Goal: Transaction & Acquisition: Purchase product/service

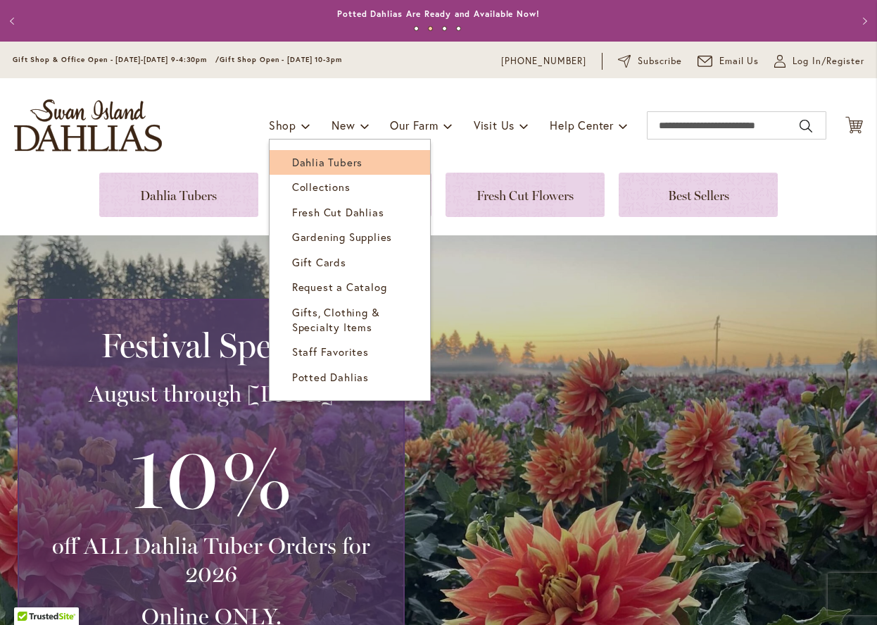
click at [311, 166] on span "Dahlia Tubers" at bounding box center [327, 162] width 70 height 14
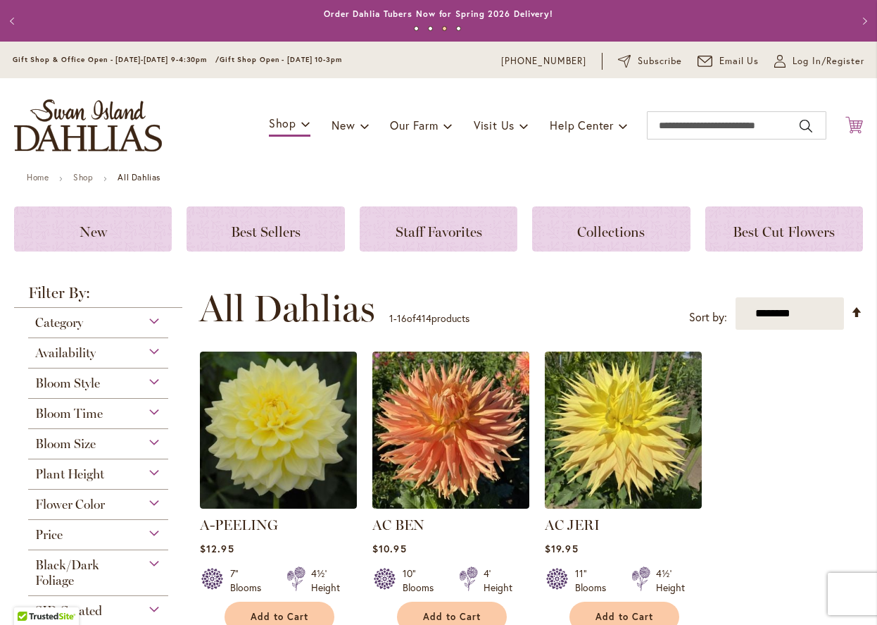
click at [855, 123] on icon "Cart .cls-1 { fill: #231f20; }" at bounding box center [855, 125] width 18 height 18
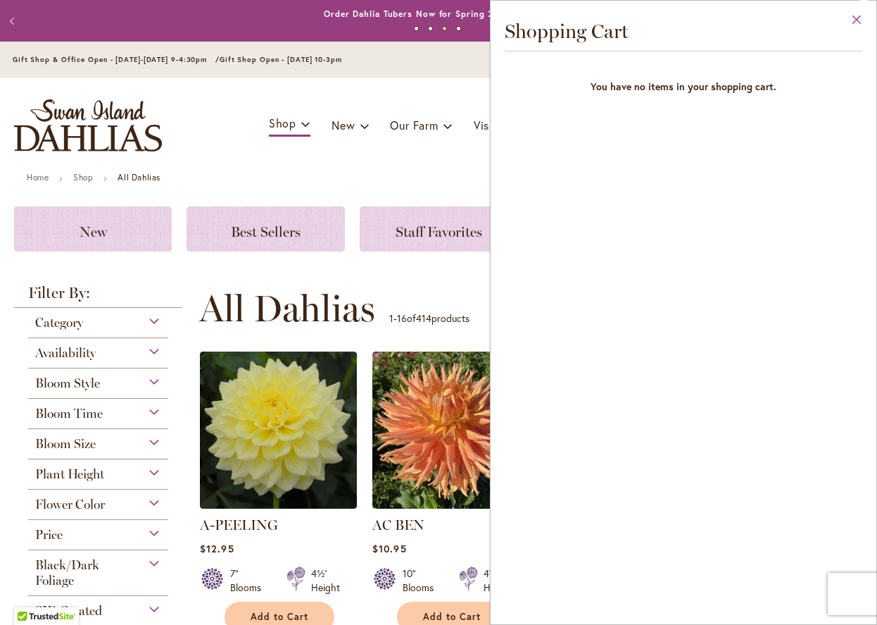
click at [853, 17] on button "Close" at bounding box center [857, 23] width 39 height 44
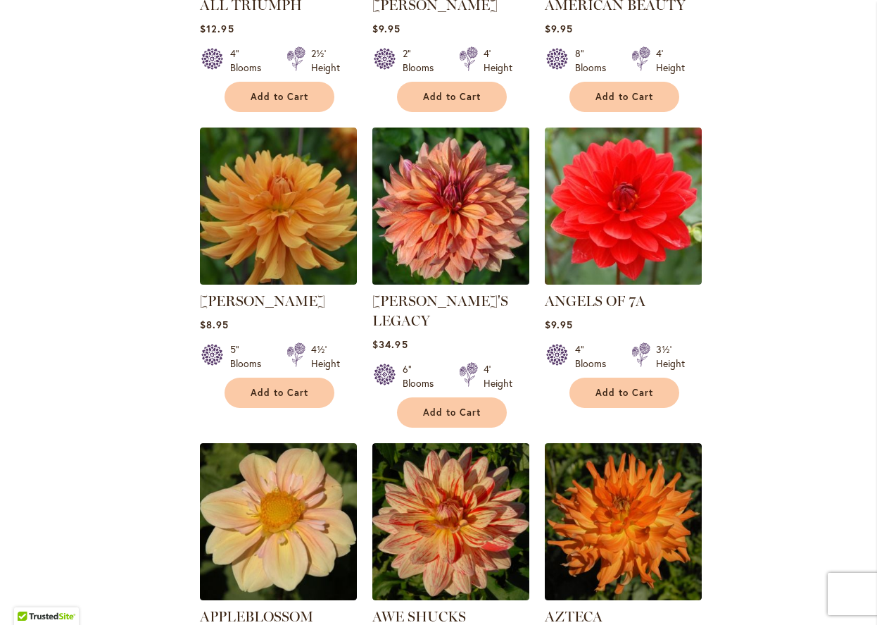
scroll to position [1118, 0]
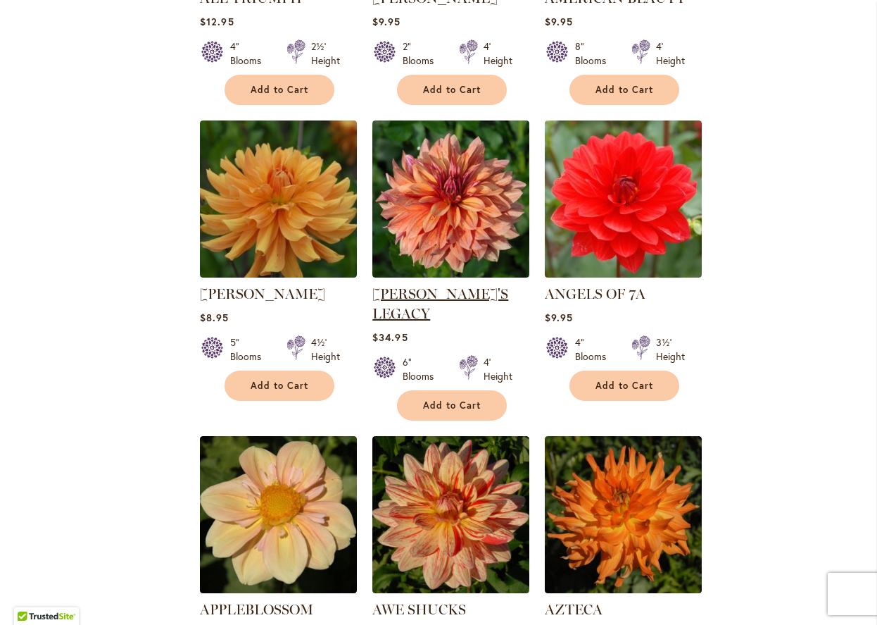
click at [475, 289] on link "[PERSON_NAME]'S LEGACY" at bounding box center [440, 303] width 136 height 37
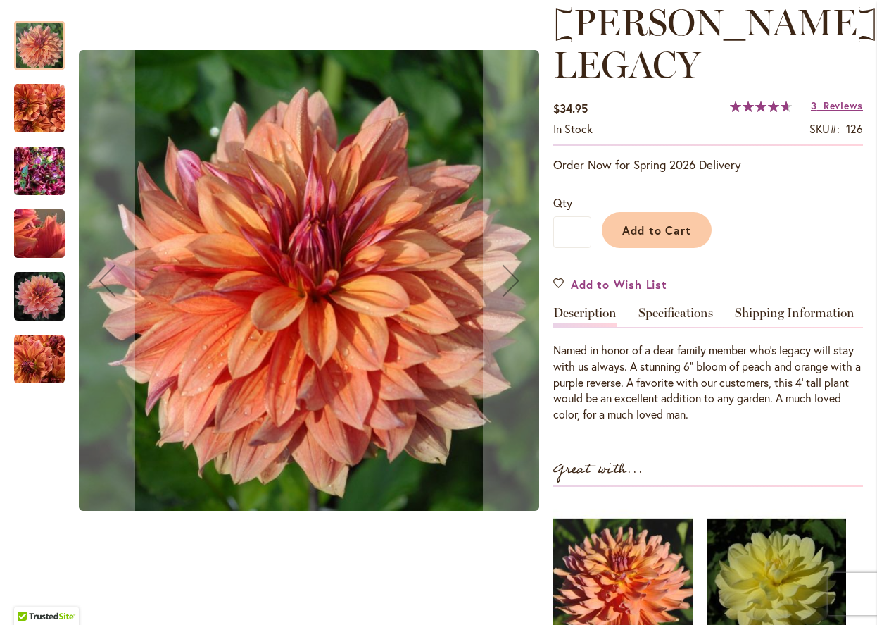
scroll to position [206, 0]
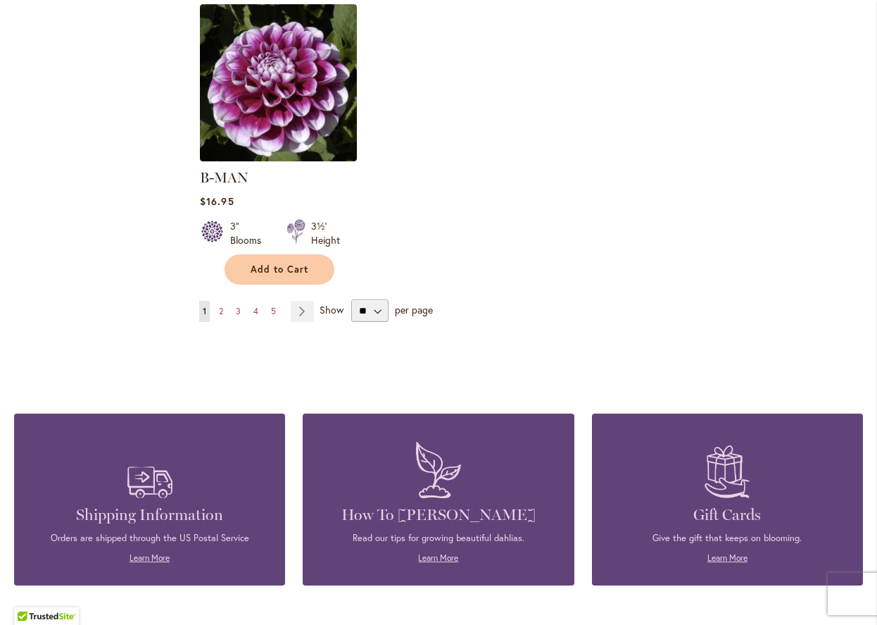
scroll to position [1667, 0]
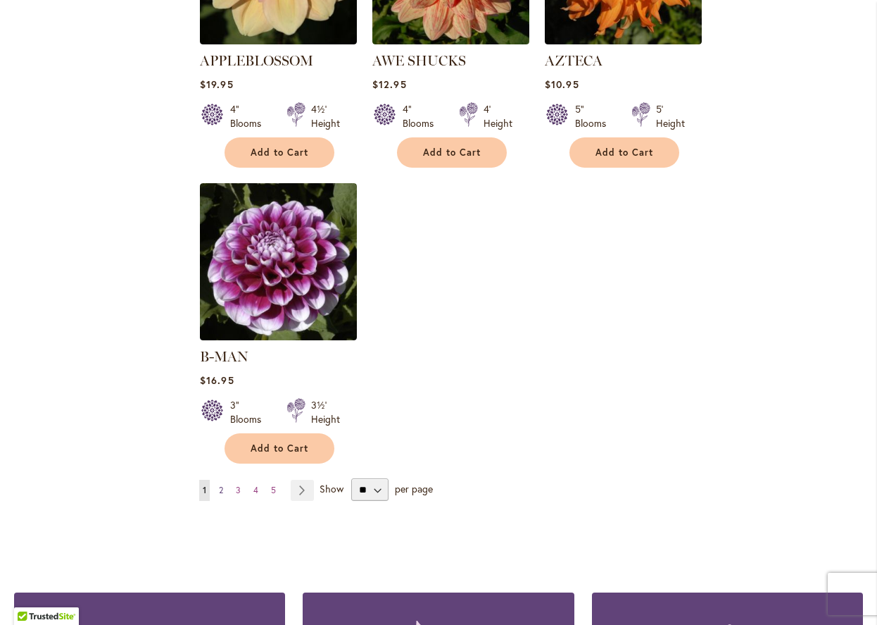
click at [222, 484] on span "2" at bounding box center [221, 489] width 4 height 11
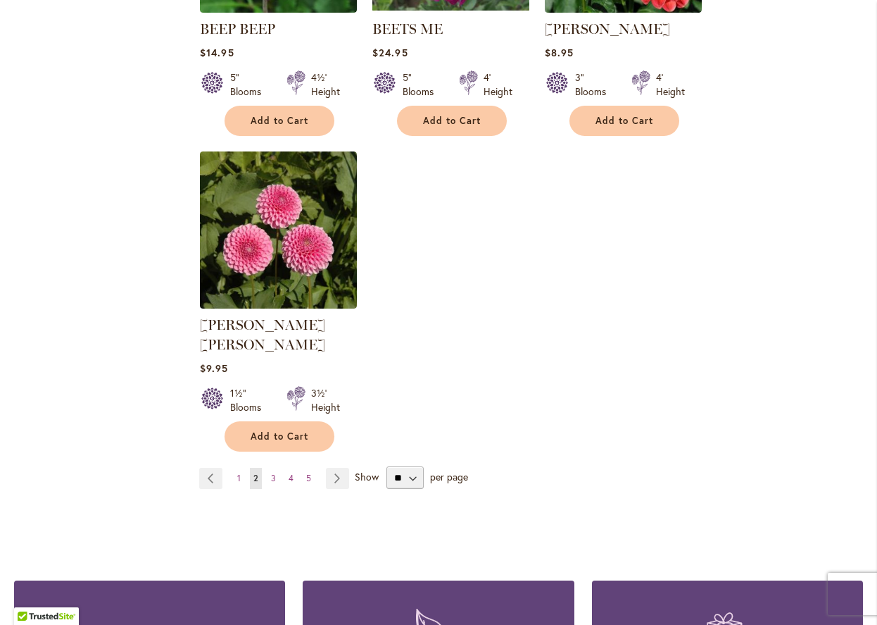
scroll to position [1685, 0]
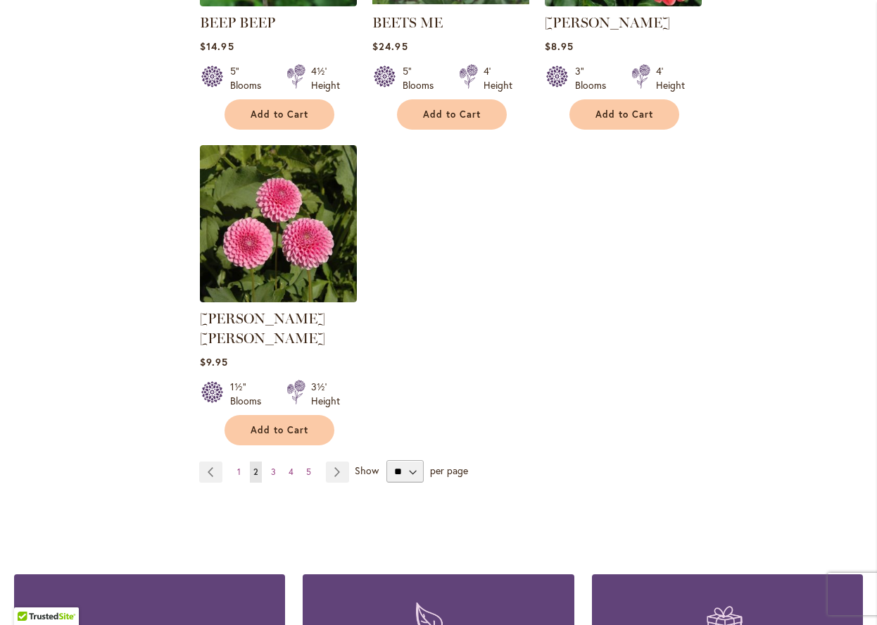
click at [279, 461] on ul "Page Previous Page 1 You're currently reading page 2 Page 3 Page 4 Page 5 Page …" at bounding box center [277, 471] width 156 height 21
click at [270, 461] on link "Page 3" at bounding box center [274, 471] width 12 height 21
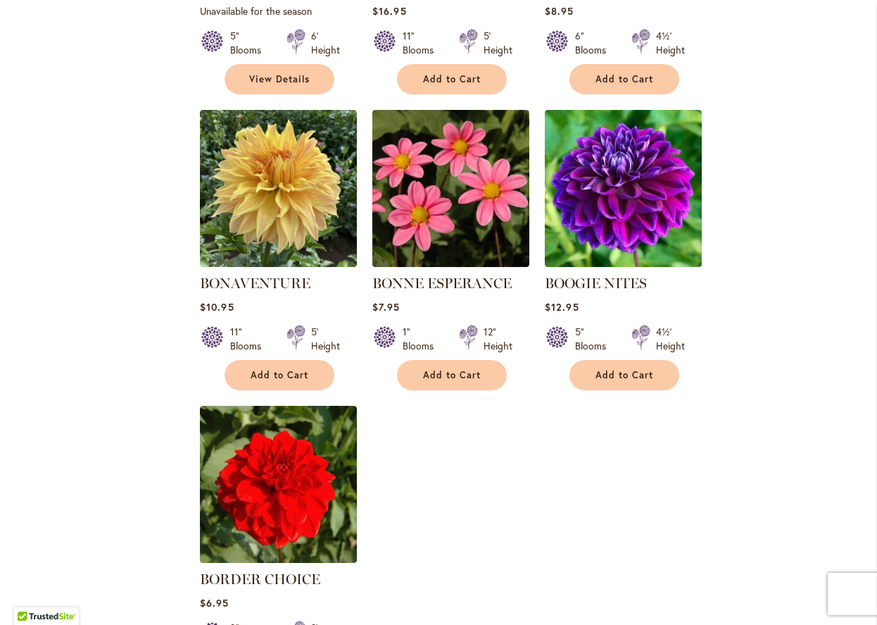
scroll to position [1629, 0]
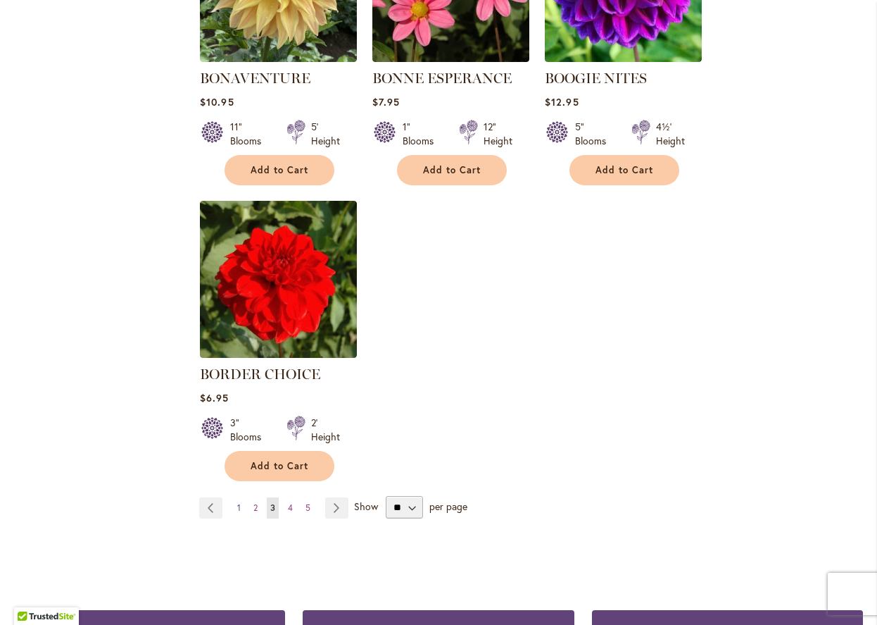
click at [239, 508] on span "1" at bounding box center [239, 507] width 4 height 11
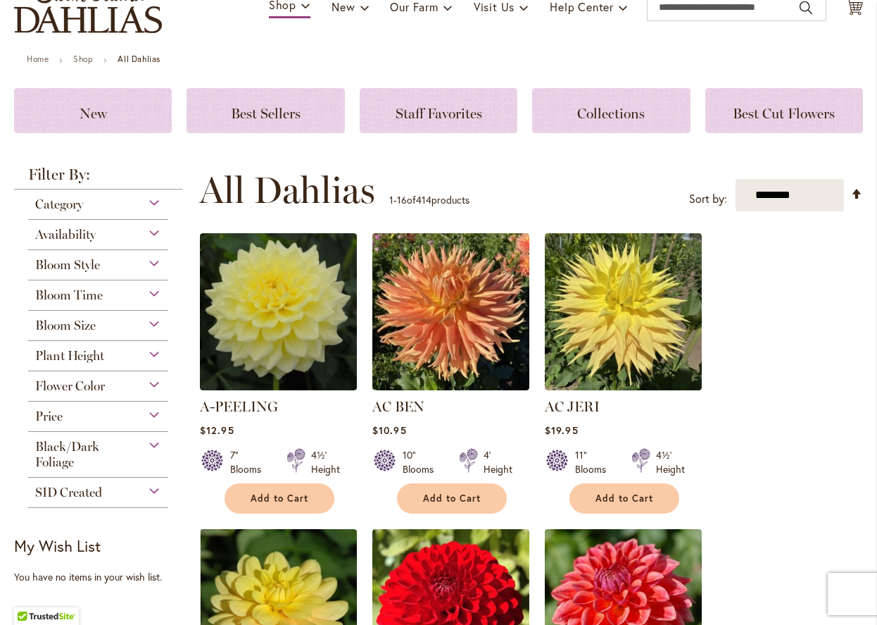
scroll to position [142, 0]
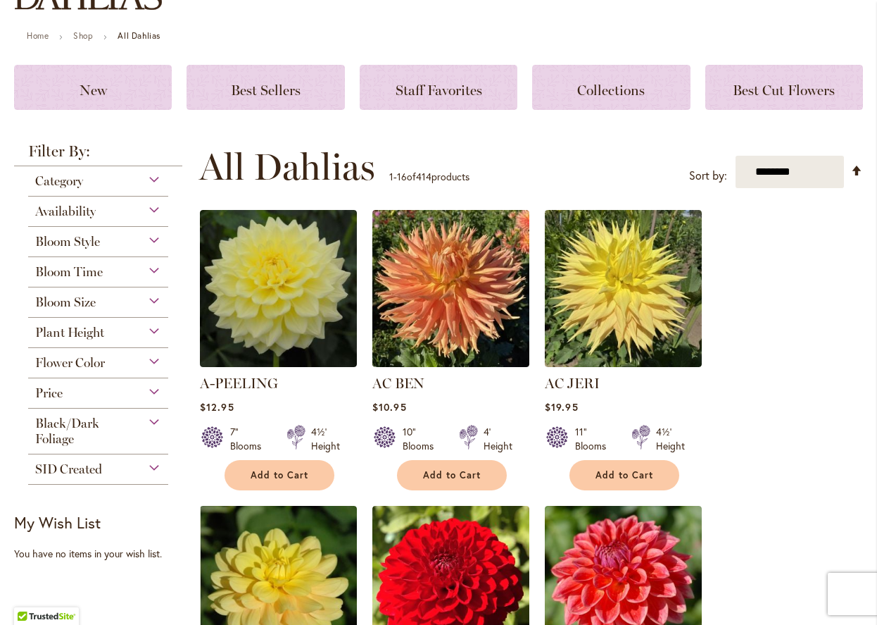
click at [112, 181] on div "Category" at bounding box center [98, 177] width 140 height 23
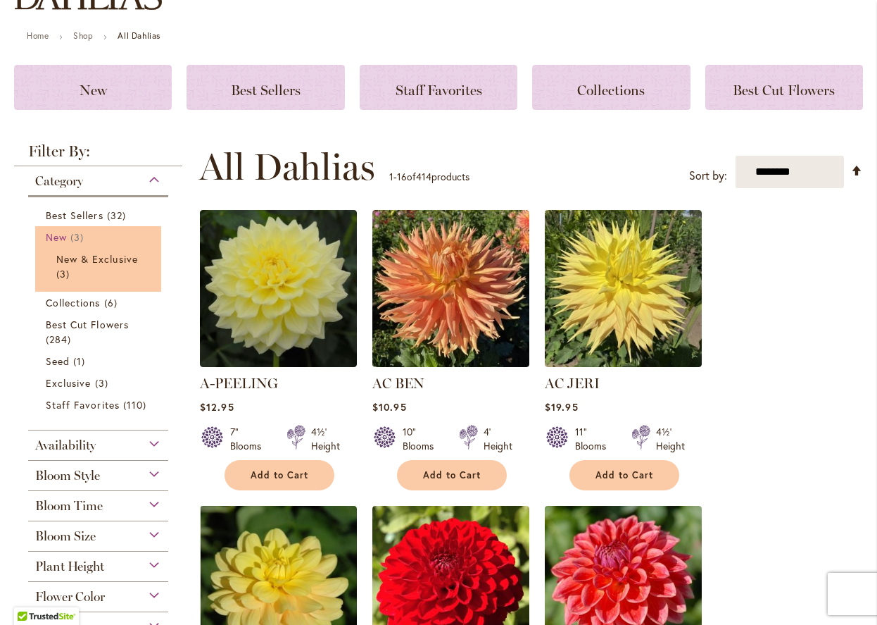
click at [65, 239] on span "New" at bounding box center [56, 236] width 21 height 13
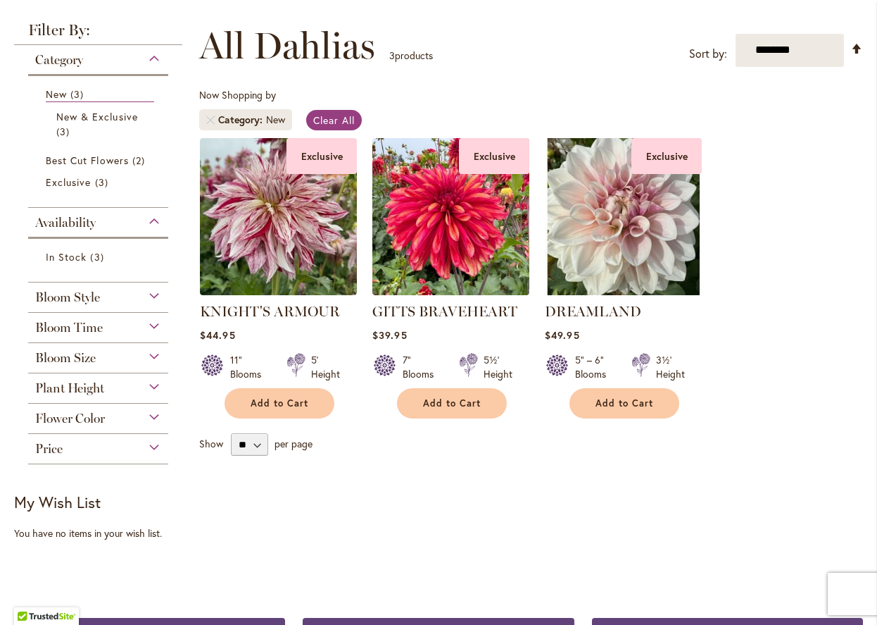
scroll to position [184, 0]
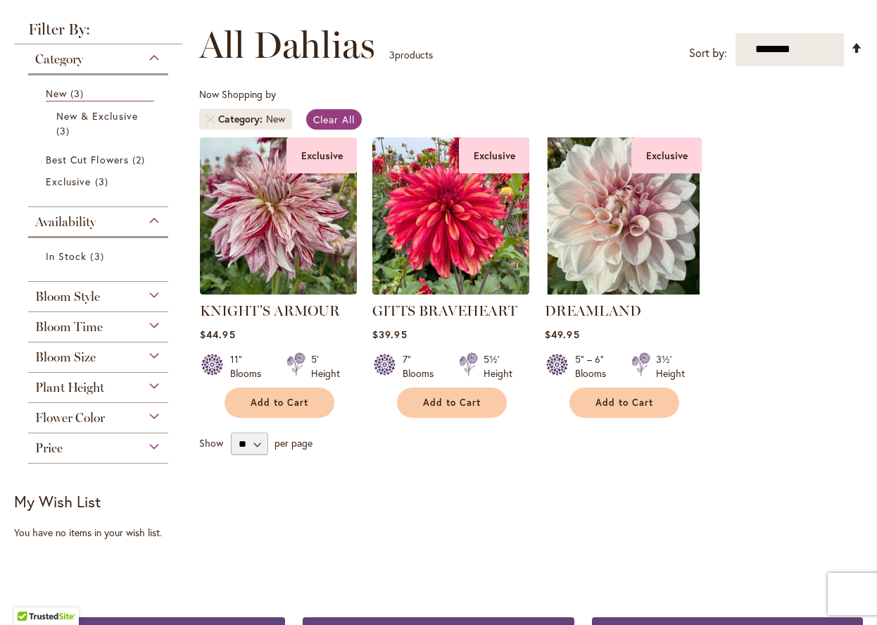
click at [107, 61] on div "Category" at bounding box center [98, 55] width 140 height 23
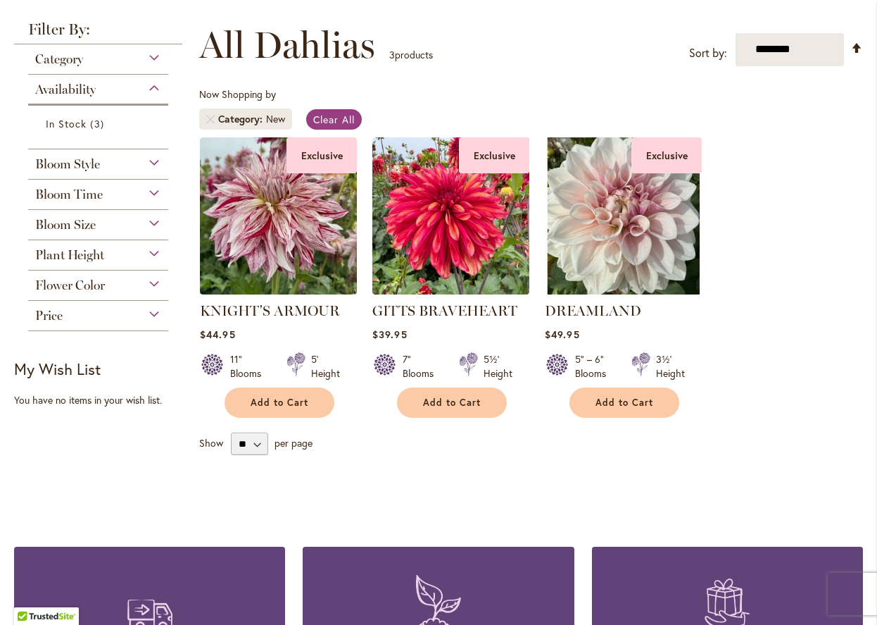
click at [107, 61] on div "Category" at bounding box center [98, 55] width 140 height 23
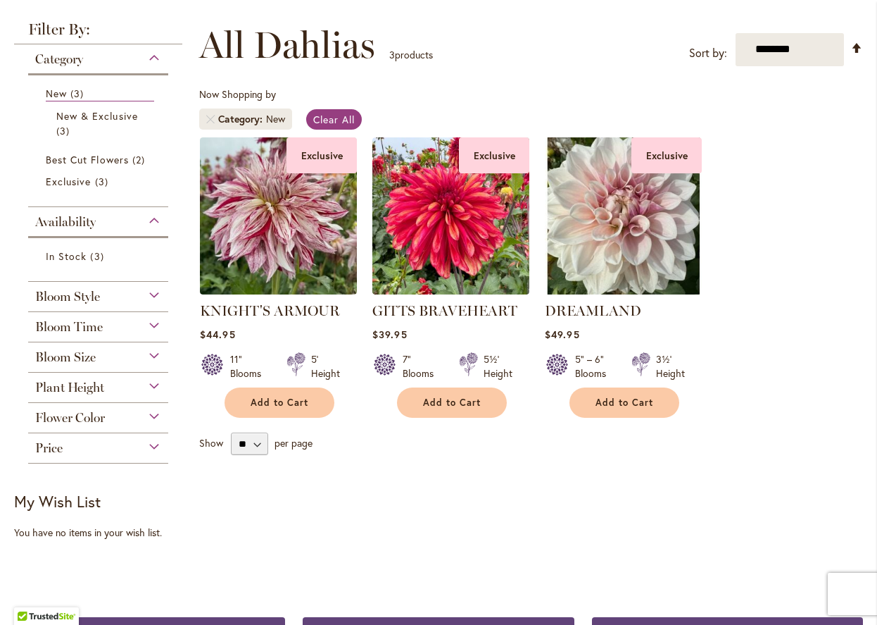
click at [106, 225] on div "Availability" at bounding box center [98, 218] width 140 height 23
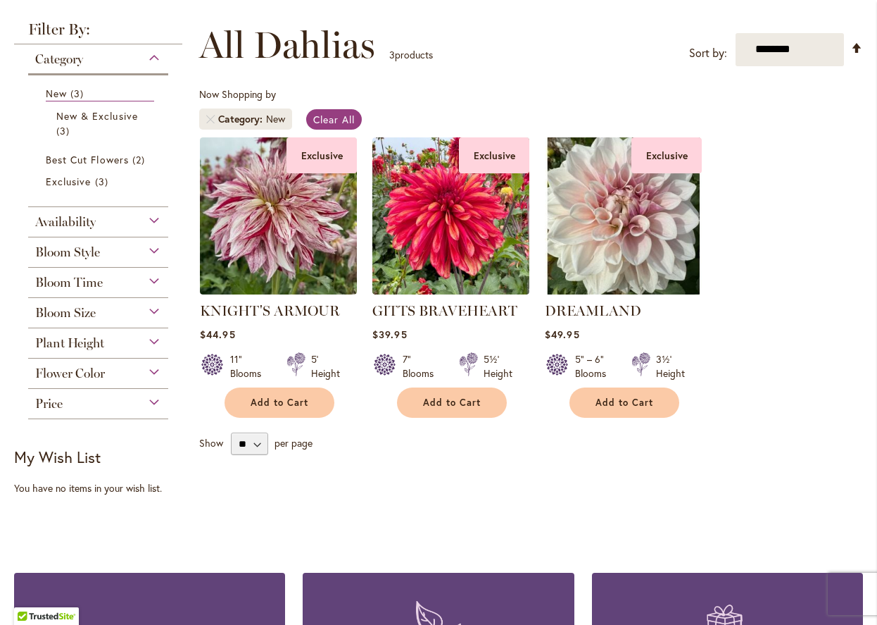
click at [105, 219] on div "Availability" at bounding box center [98, 218] width 140 height 23
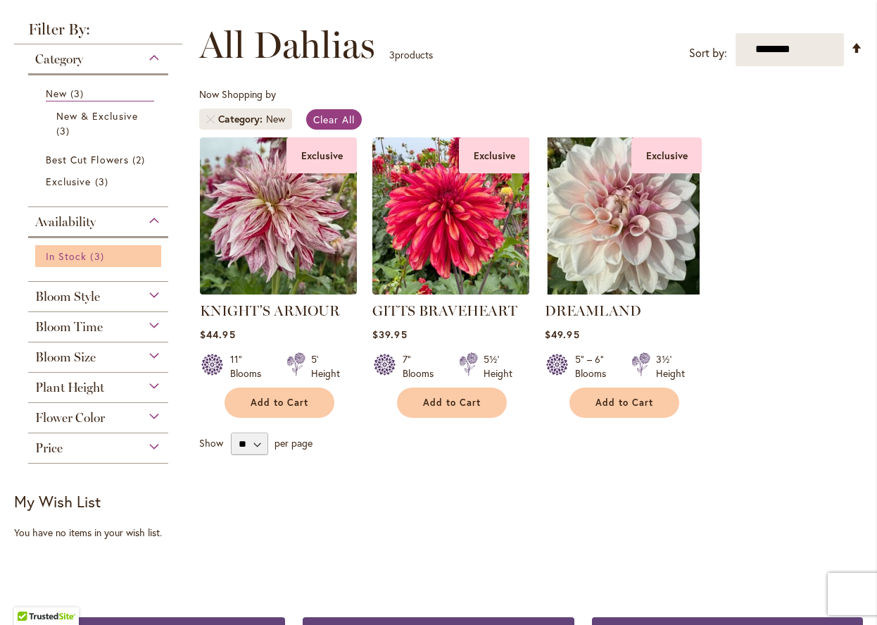
click at [83, 255] on span "In Stock" at bounding box center [66, 255] width 41 height 13
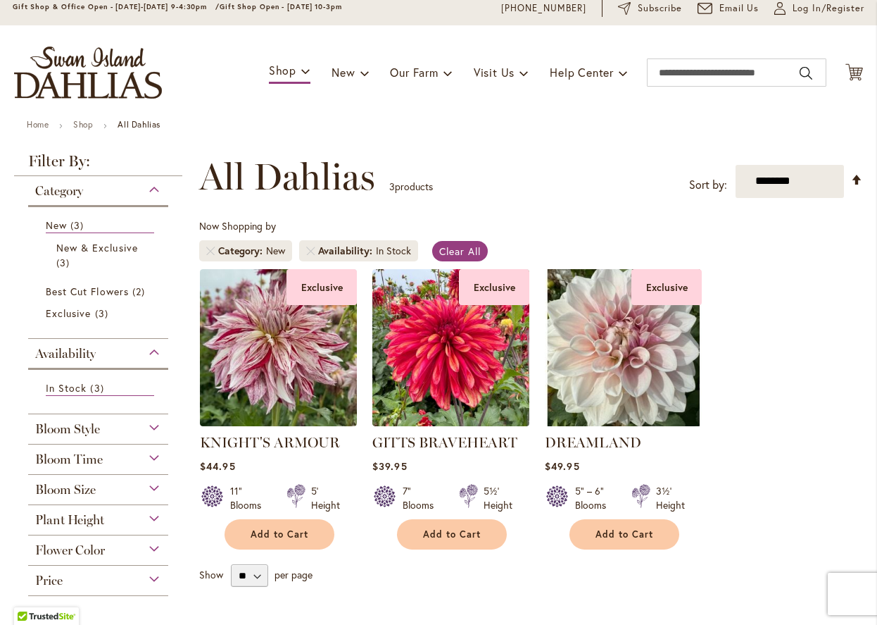
scroll to position [77, 0]
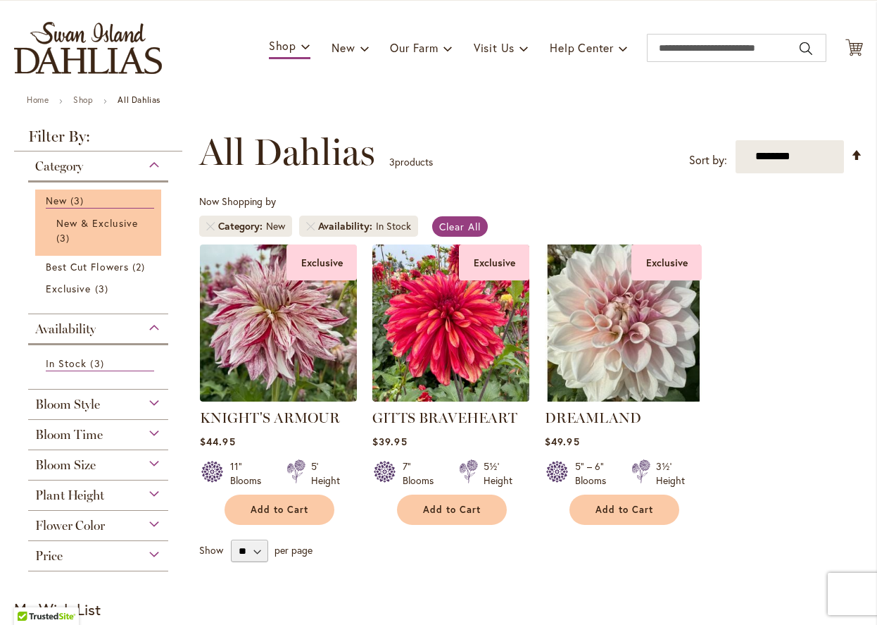
click at [107, 210] on li "New 3 items New & Exclusive 3 items" at bounding box center [98, 222] width 126 height 66
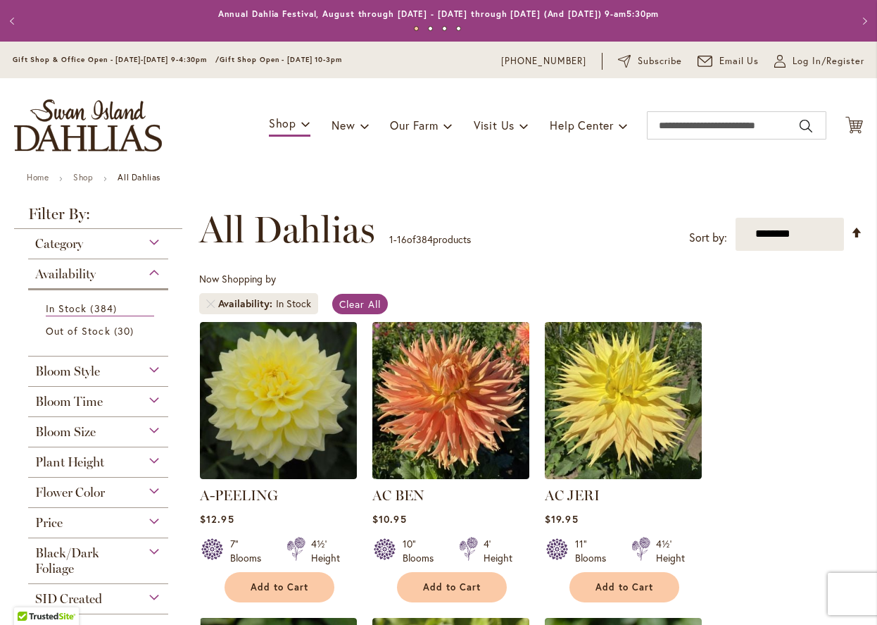
click at [96, 245] on div "Category" at bounding box center [98, 240] width 140 height 23
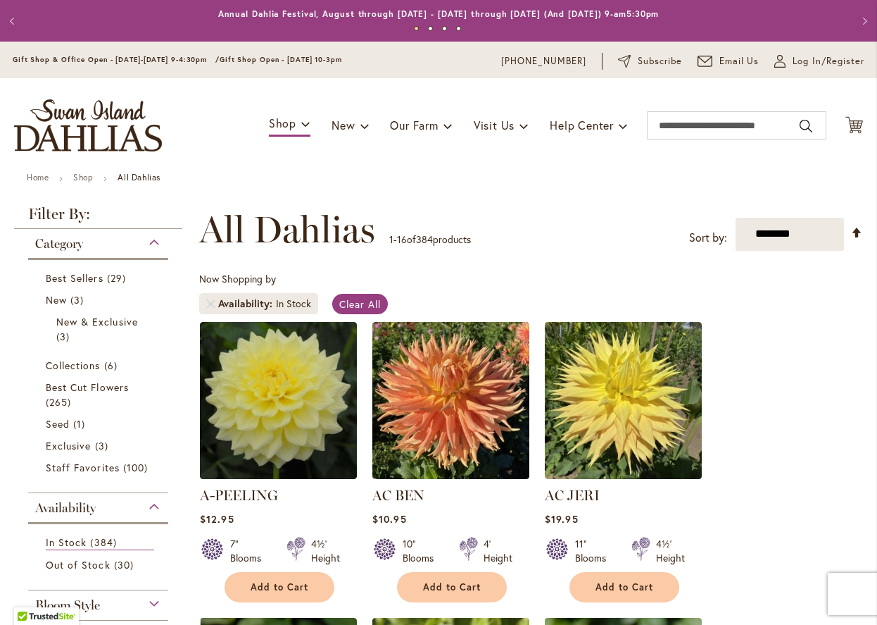
click at [120, 507] on div "Availability" at bounding box center [98, 504] width 140 height 23
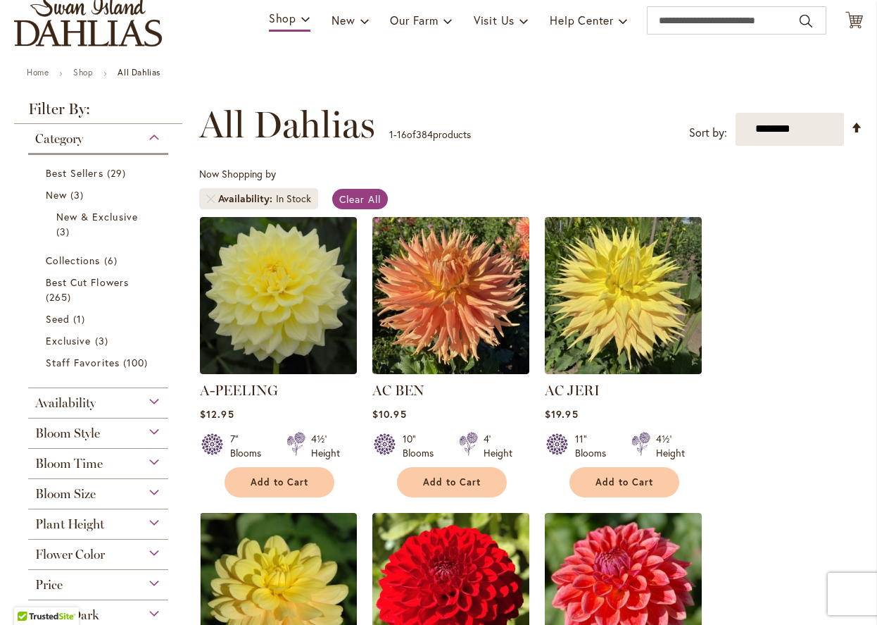
scroll to position [121, 0]
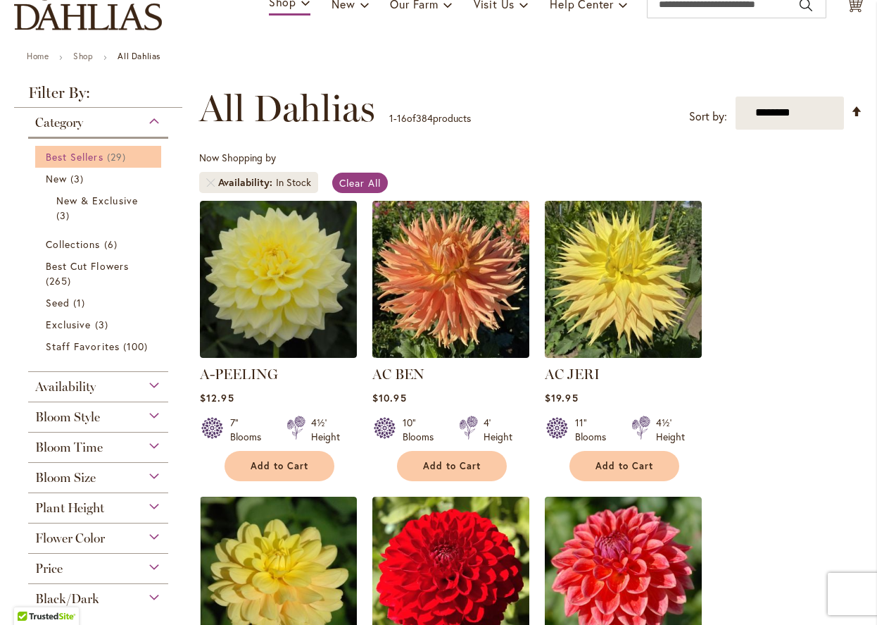
click at [101, 157] on span "Best Sellers" at bounding box center [75, 156] width 58 height 13
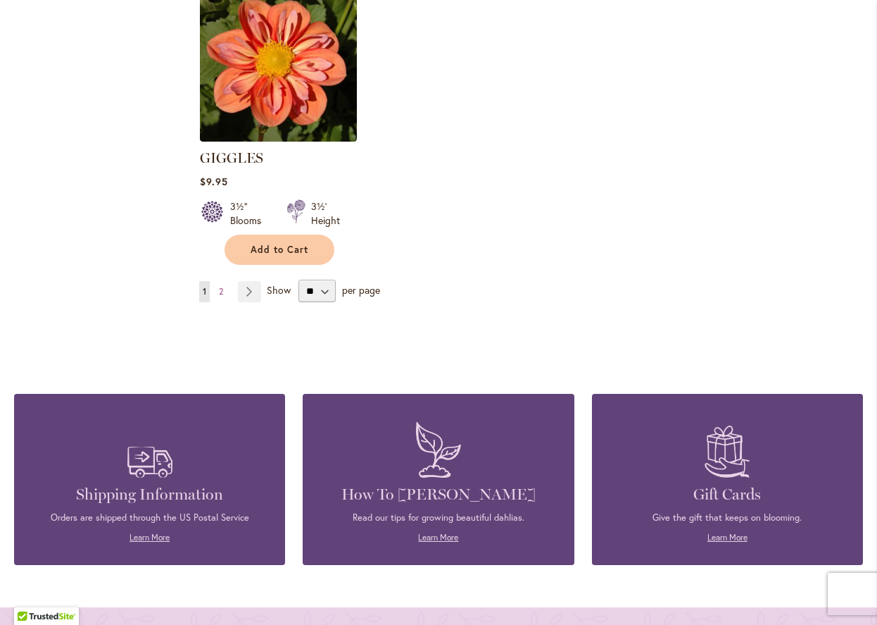
scroll to position [1838, 0]
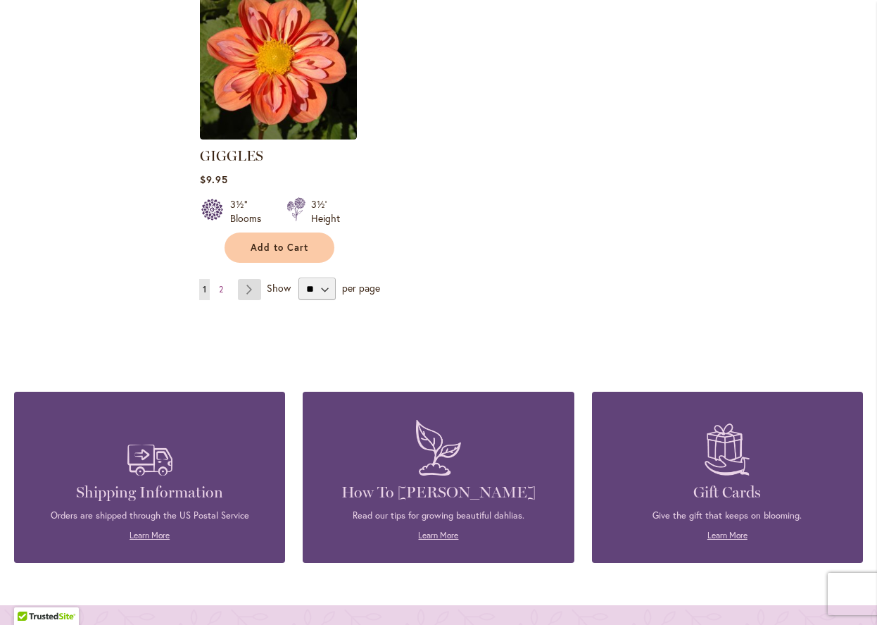
click at [252, 279] on link "Page Next" at bounding box center [249, 289] width 23 height 21
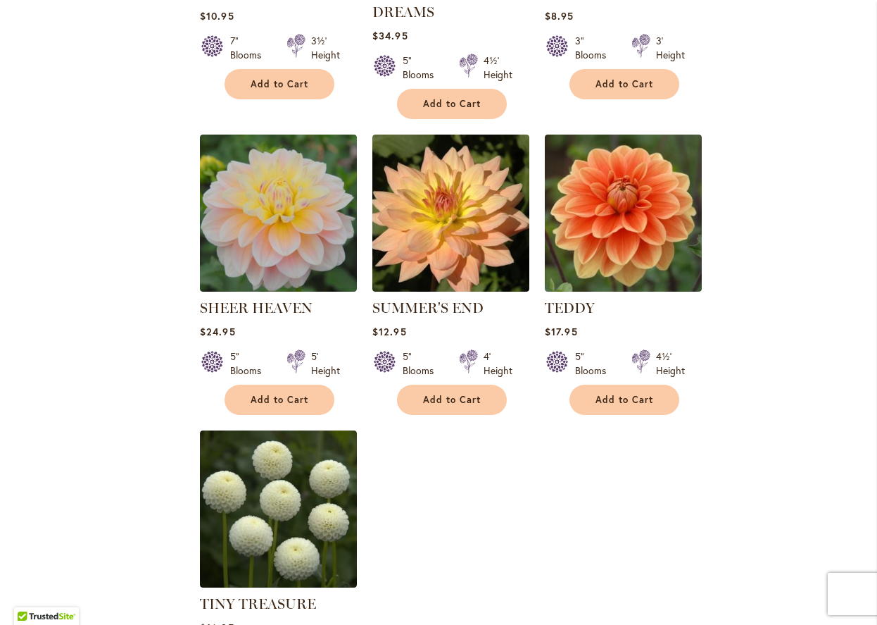
scroll to position [1121, 0]
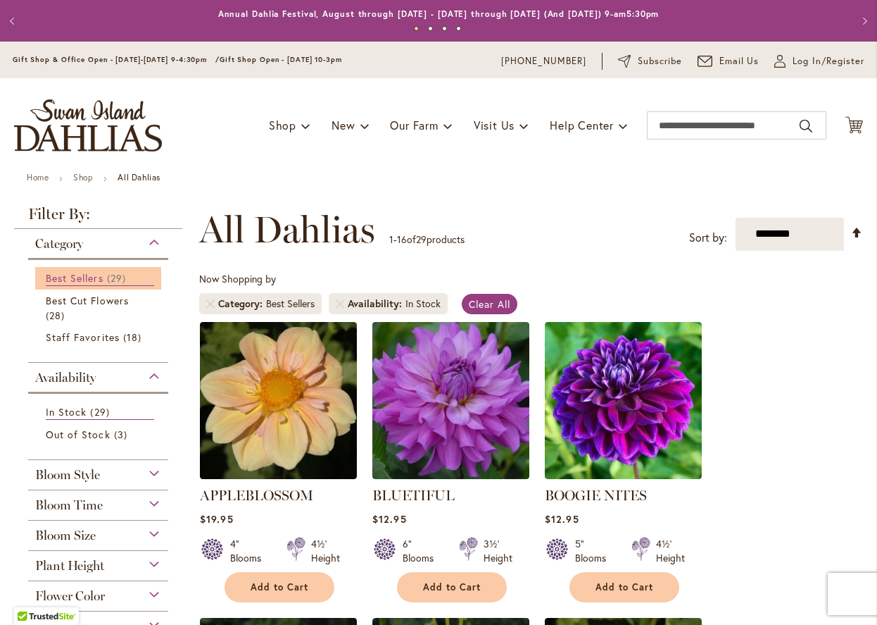
click at [115, 274] on span "29 items" at bounding box center [118, 277] width 23 height 15
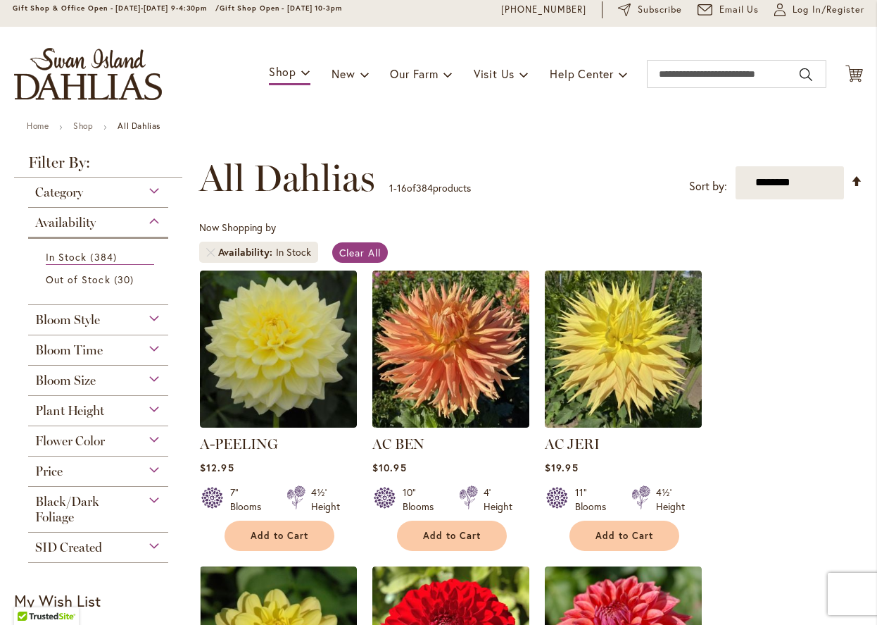
scroll to position [135, 0]
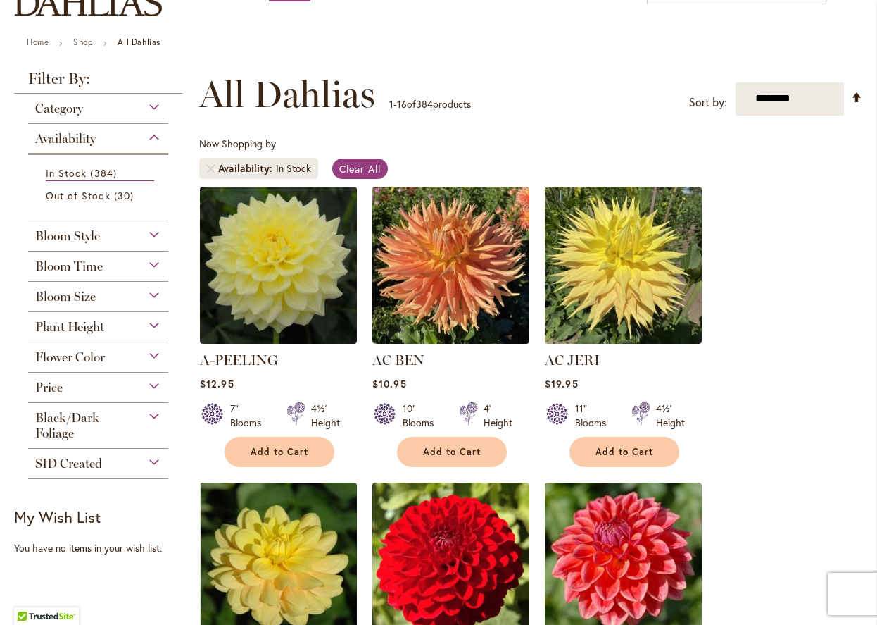
click at [121, 139] on div "Availability" at bounding box center [98, 135] width 140 height 23
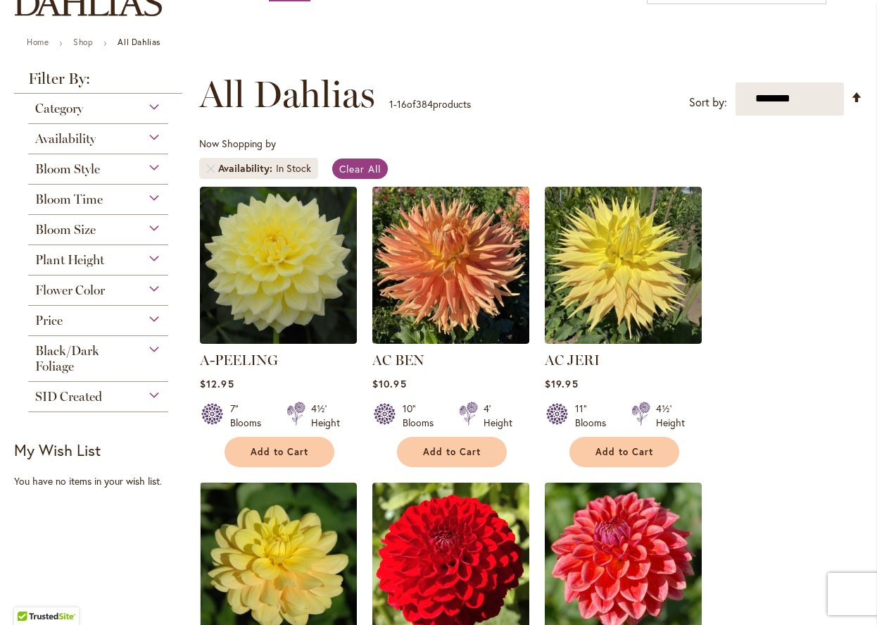
click at [107, 202] on div "Bloom Time" at bounding box center [98, 195] width 140 height 23
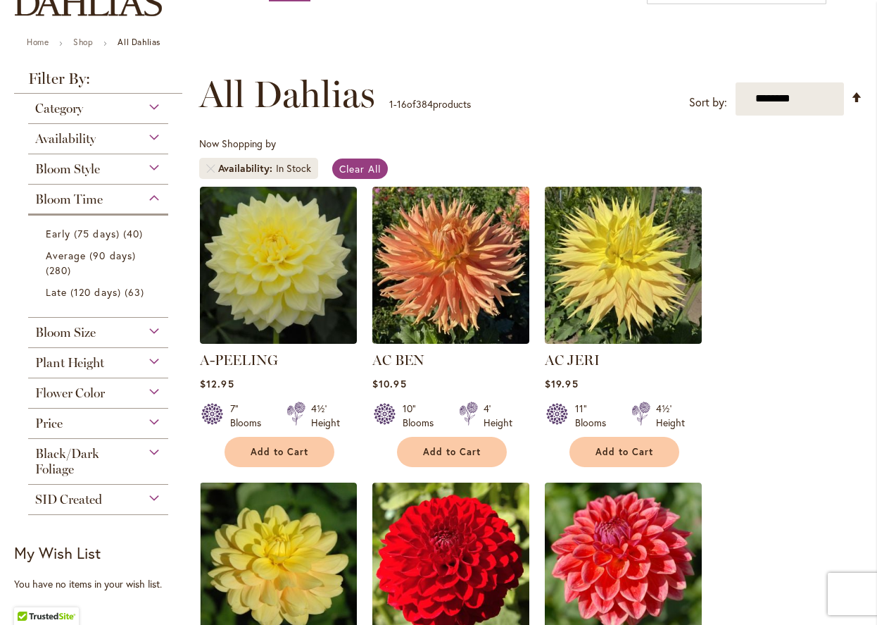
click at [113, 195] on div "Bloom Time" at bounding box center [98, 195] width 140 height 23
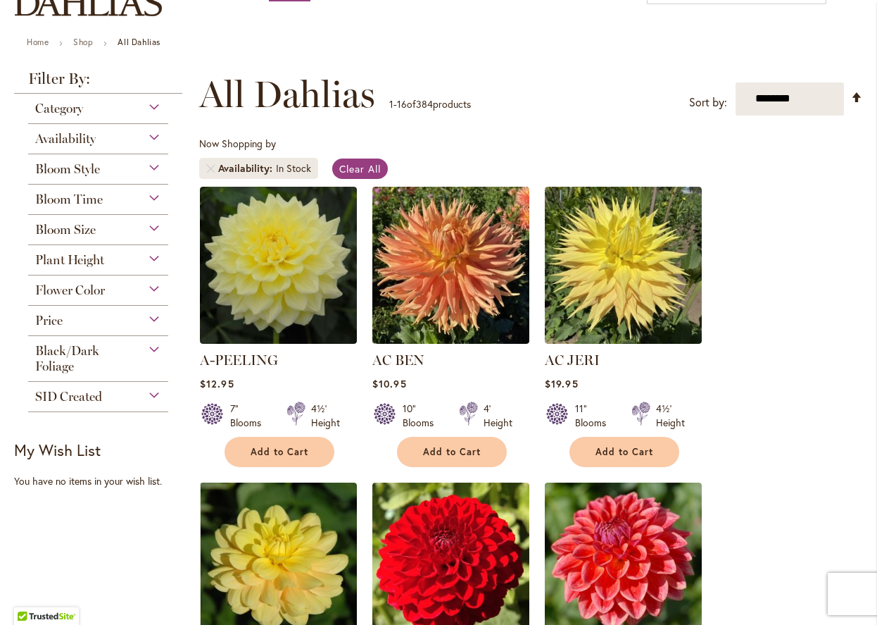
click at [109, 173] on div "Bloom Style" at bounding box center [98, 165] width 140 height 23
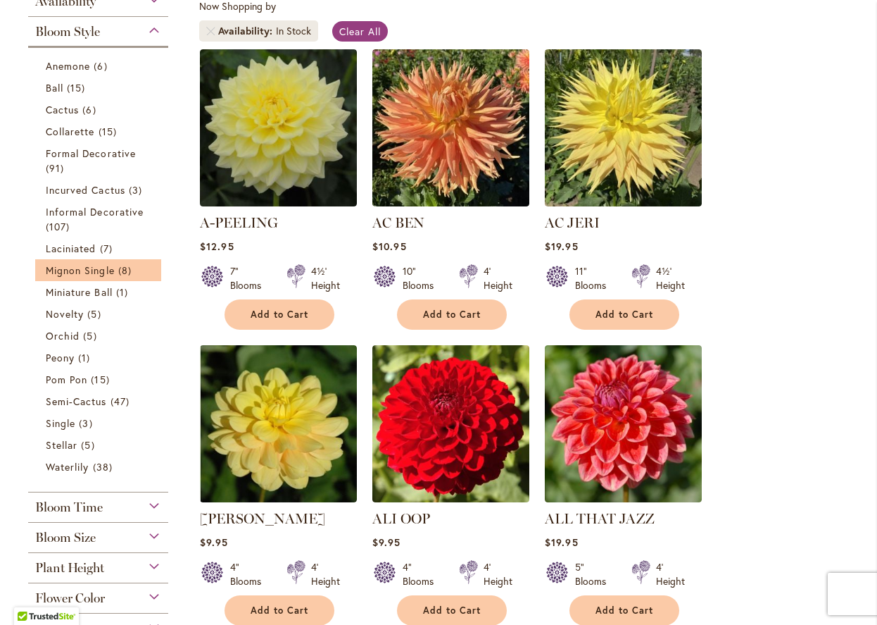
scroll to position [284, 0]
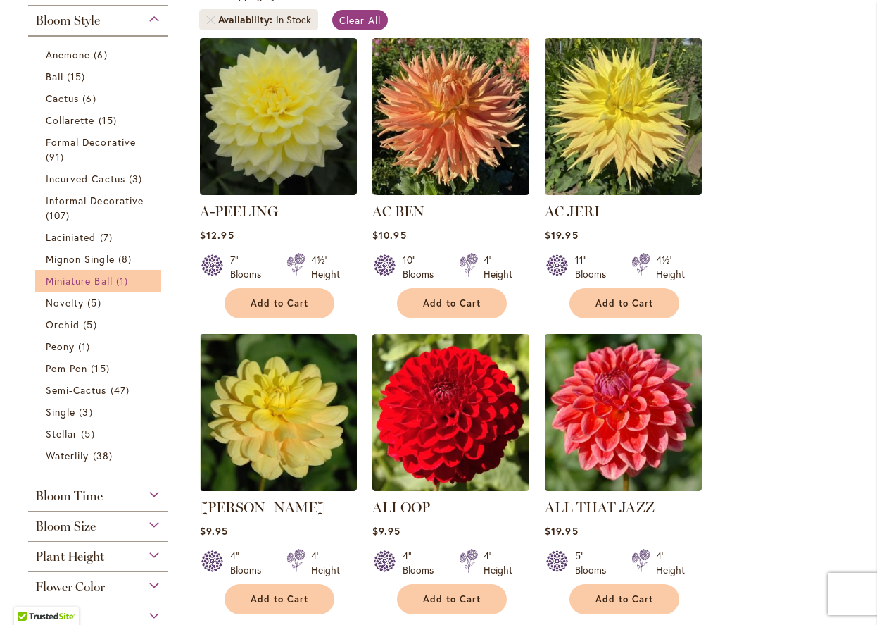
click at [86, 276] on span "Miniature Ball" at bounding box center [79, 280] width 67 height 13
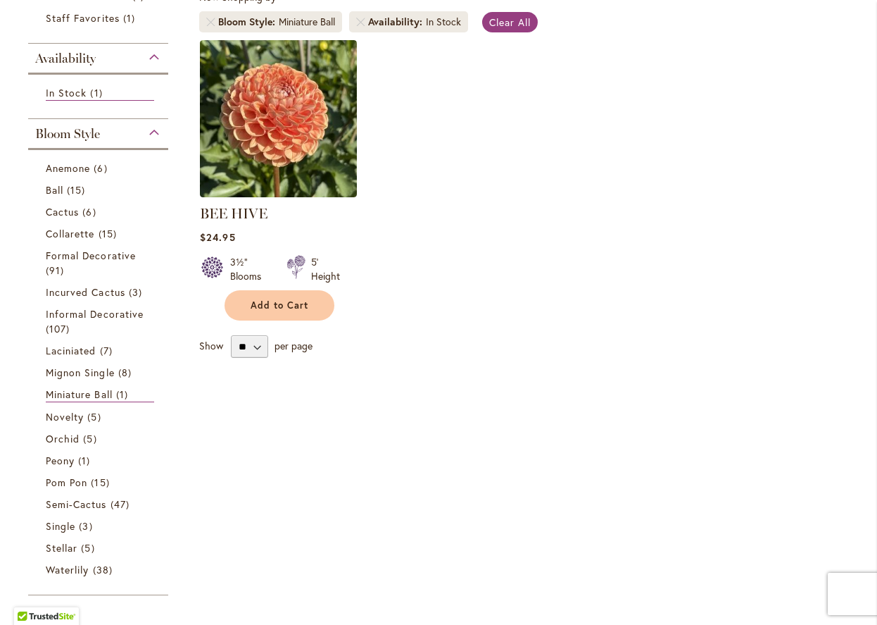
scroll to position [282, 0]
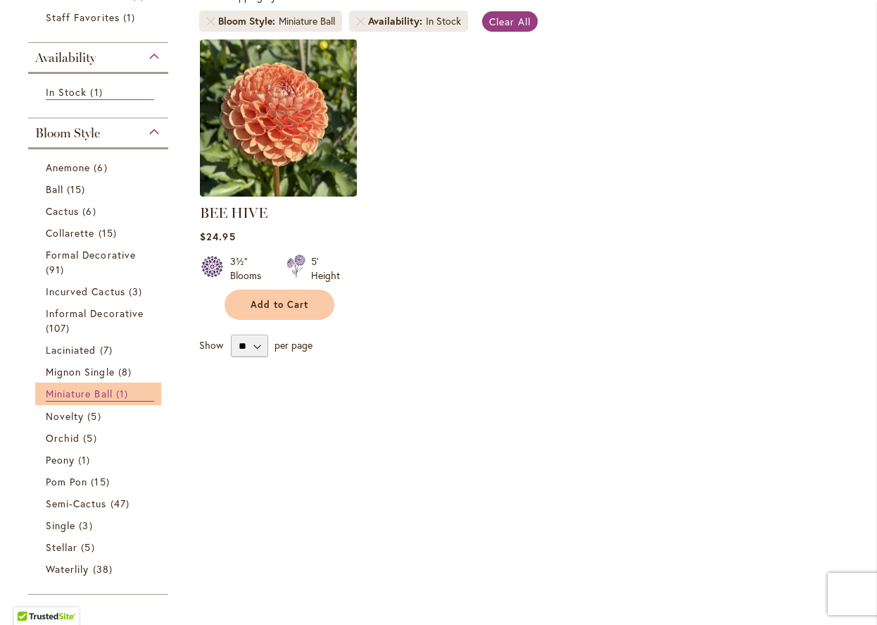
click at [101, 396] on span "Miniature Ball" at bounding box center [79, 393] width 67 height 13
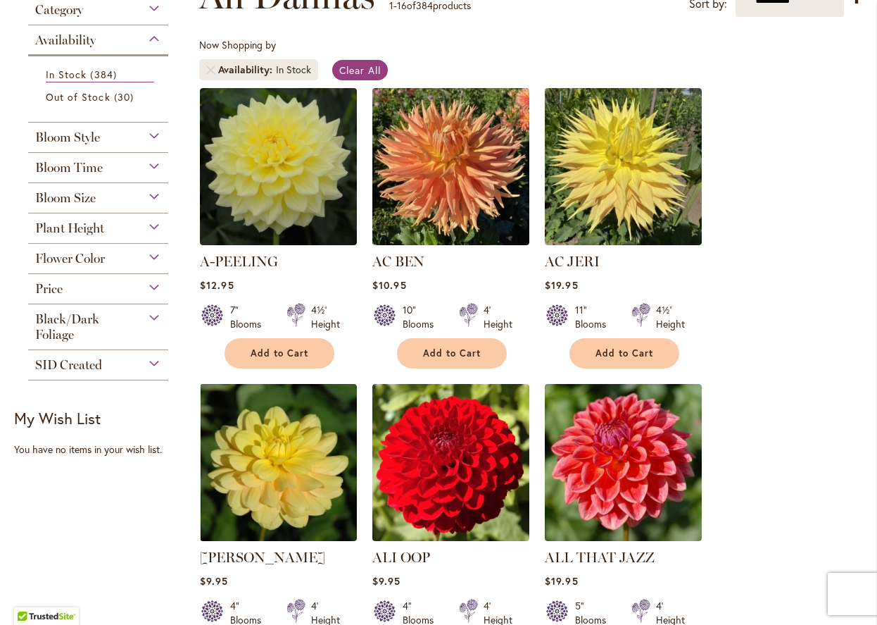
scroll to position [204, 0]
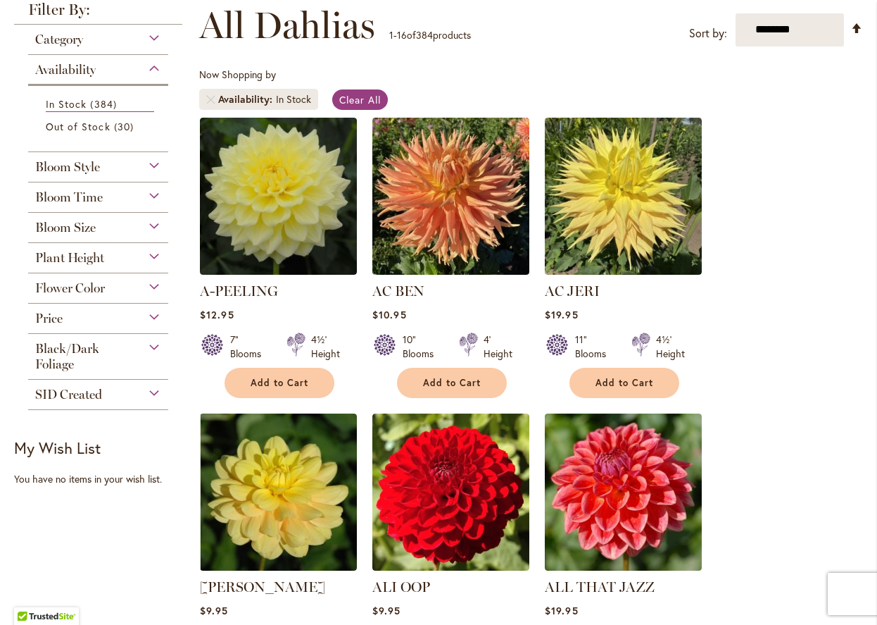
click at [81, 172] on span "Bloom Style" at bounding box center [67, 166] width 65 height 15
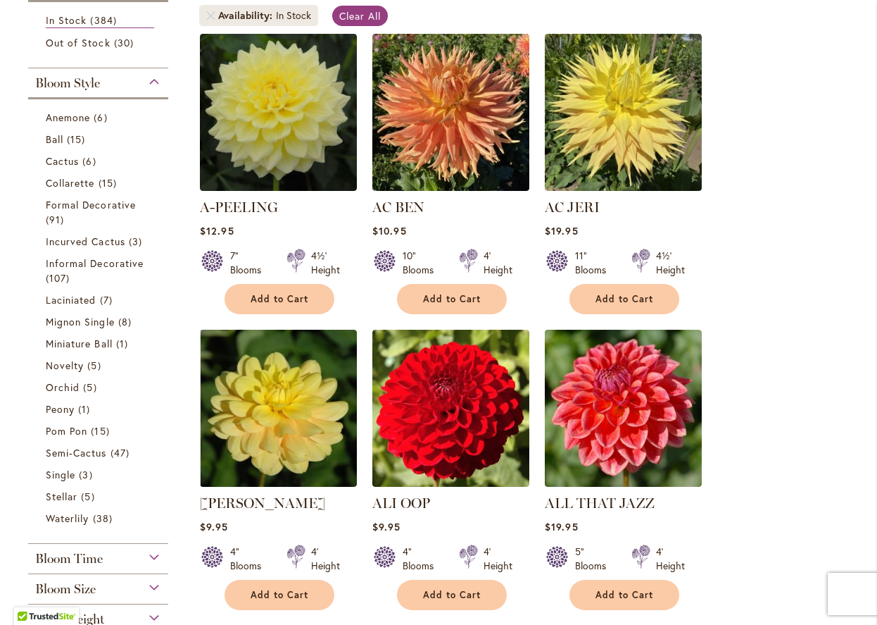
scroll to position [338, 0]
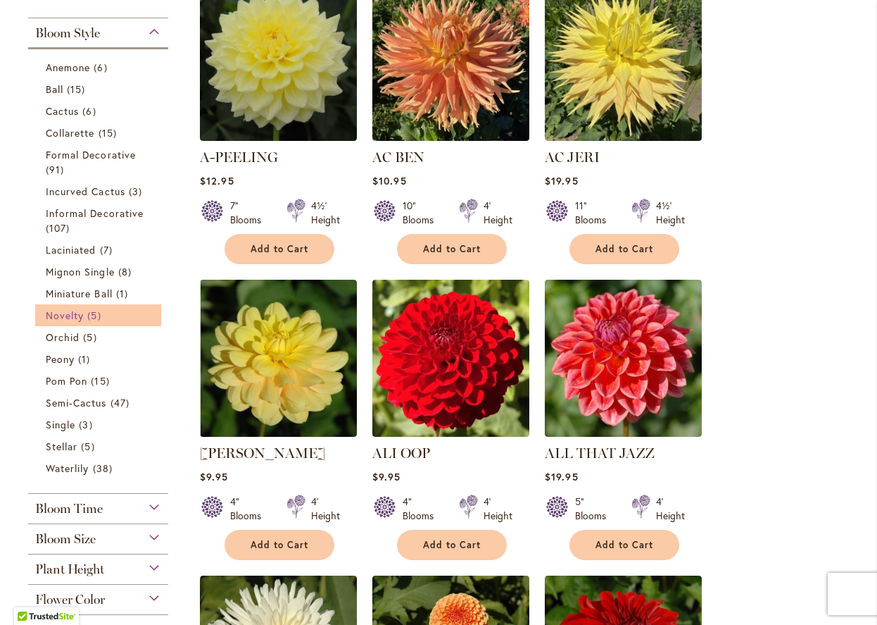
click at [66, 317] on span "Novelty" at bounding box center [65, 314] width 38 height 13
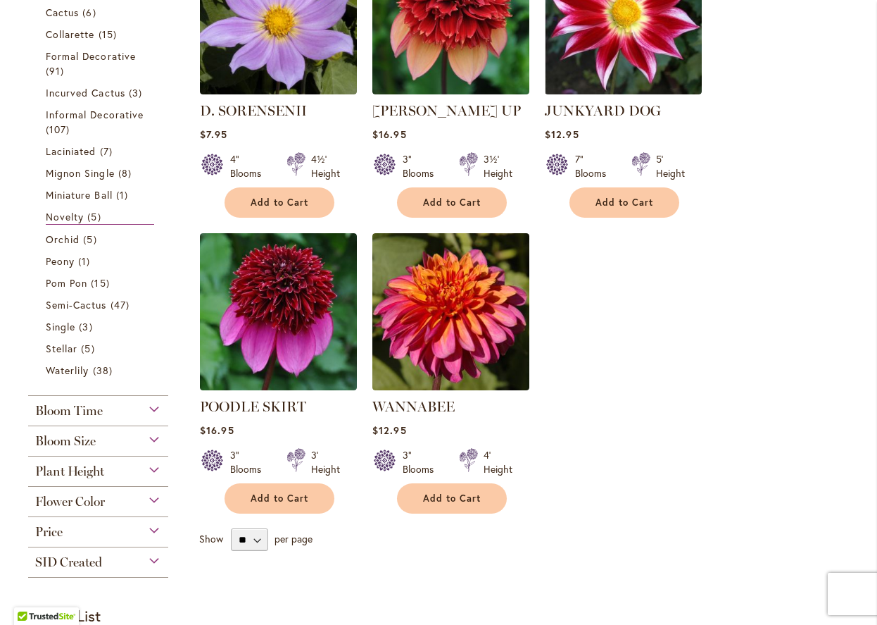
scroll to position [385, 0]
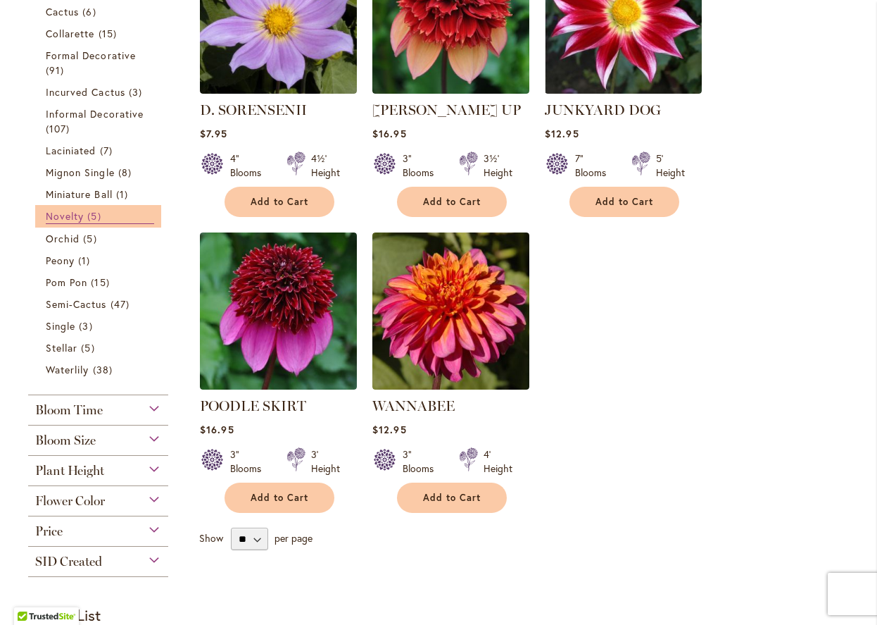
click at [89, 209] on span "5 items" at bounding box center [95, 215] width 17 height 15
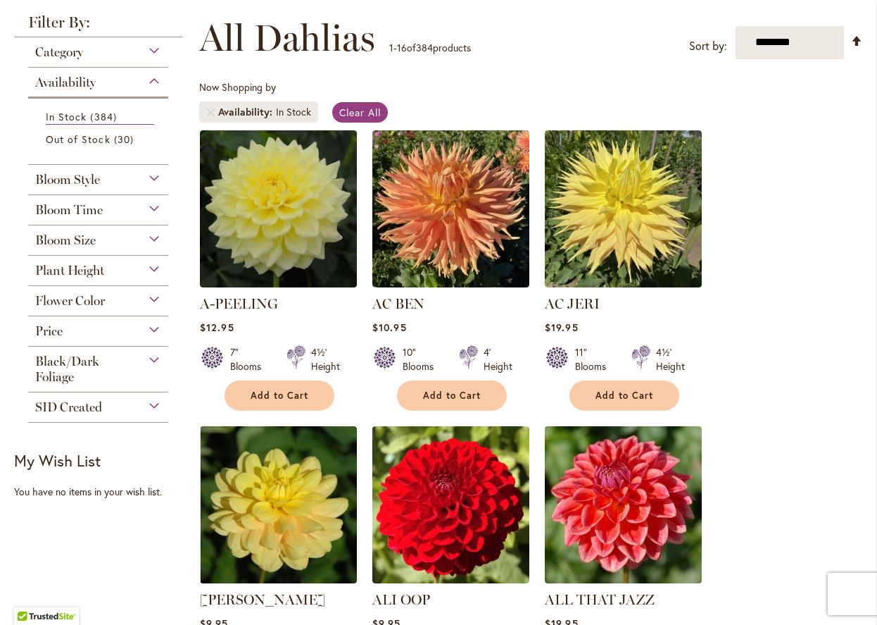
click at [70, 168] on div "Bloom Style" at bounding box center [98, 176] width 140 height 23
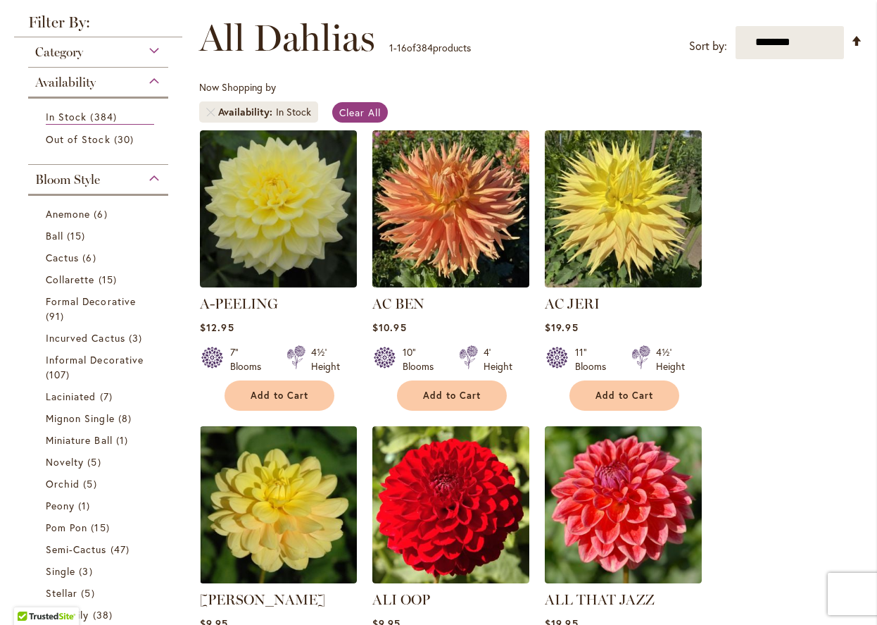
scroll to position [355, 0]
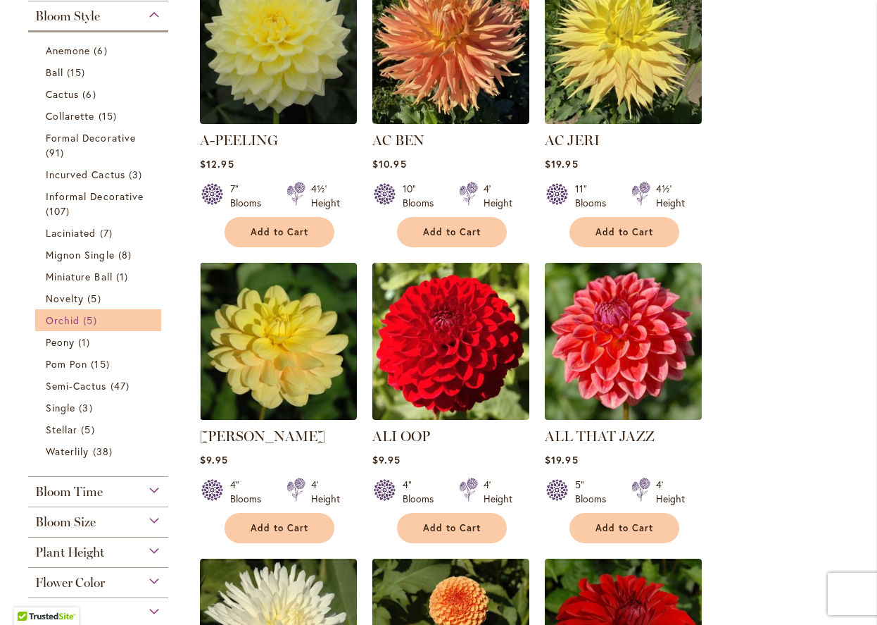
click at [54, 322] on span "Orchid" at bounding box center [63, 319] width 34 height 13
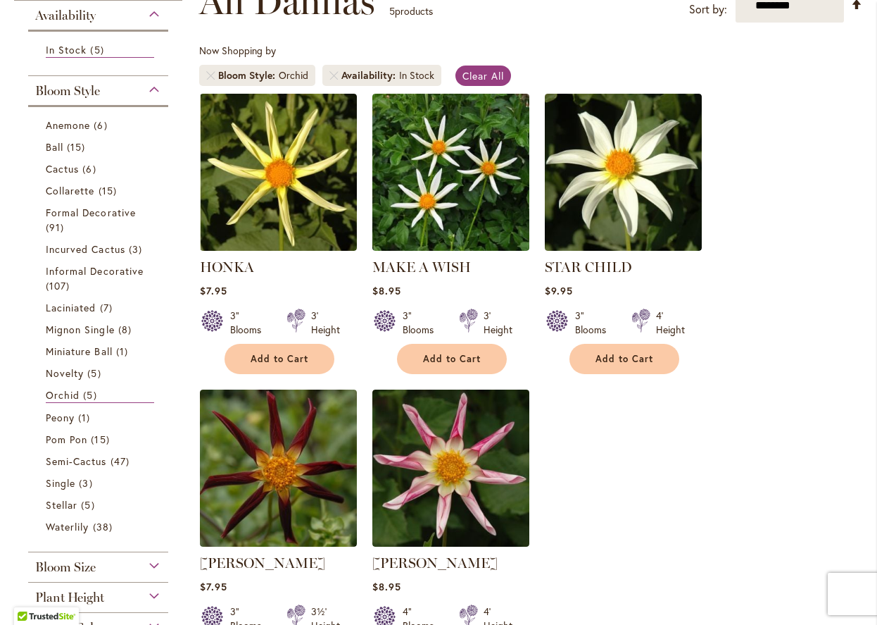
scroll to position [230, 0]
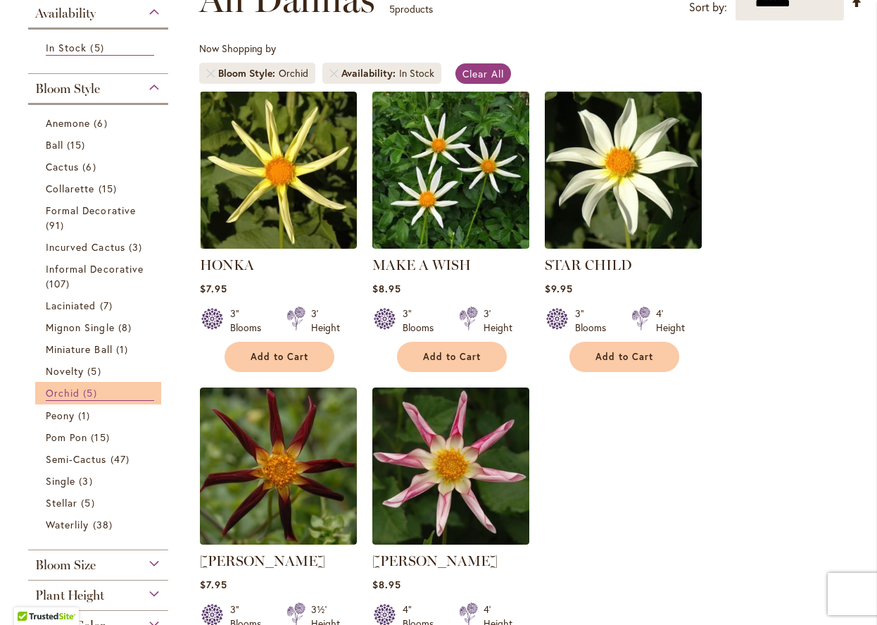
click at [107, 389] on link "Orchid 5 items" at bounding box center [100, 392] width 108 height 15
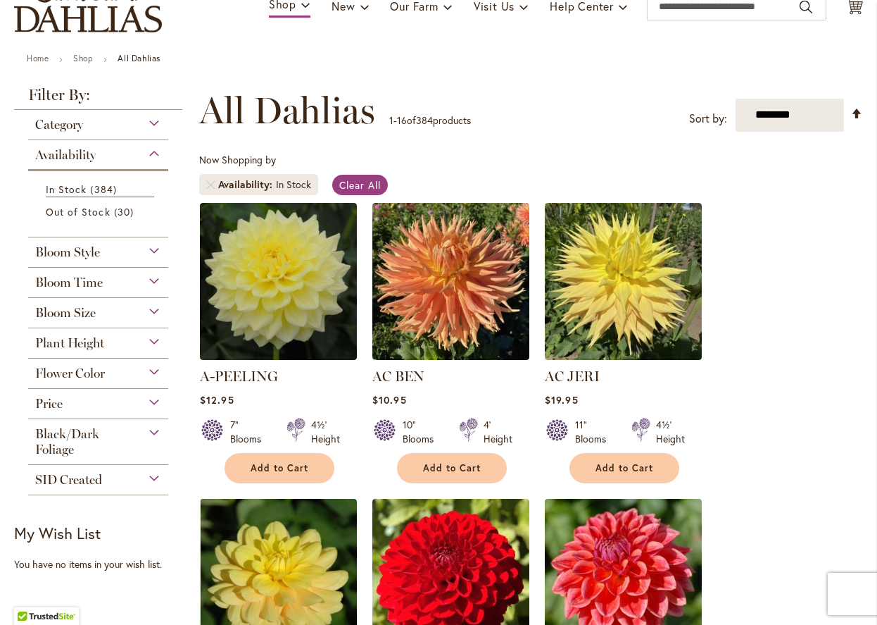
click at [93, 255] on span "Bloom Style" at bounding box center [67, 251] width 65 height 15
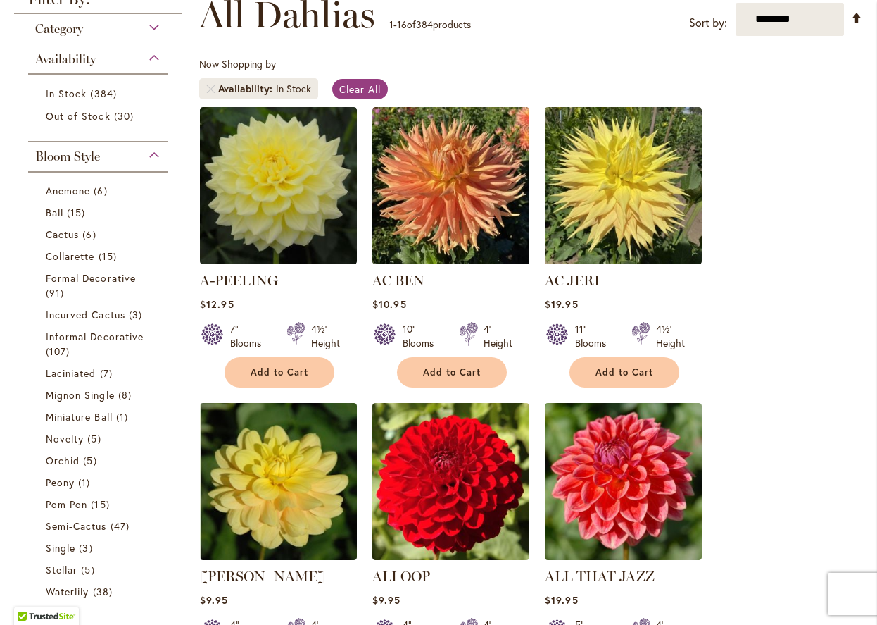
scroll to position [127, 0]
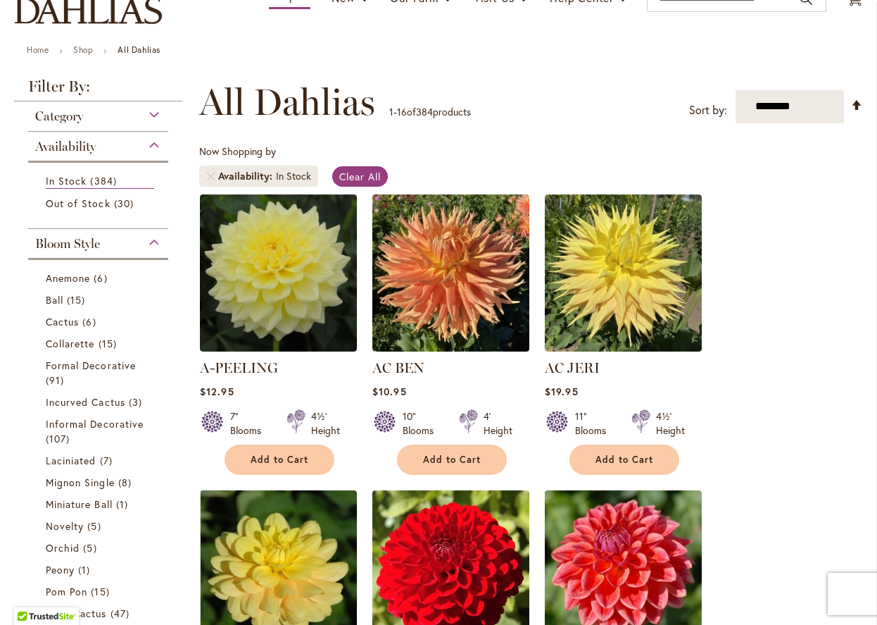
click at [111, 254] on div "Bloom Style Anemone 6 items Ball 15 items Cactus 6 items Collarette" at bounding box center [98, 466] width 140 height 475
click at [99, 247] on span "Bloom Style" at bounding box center [67, 243] width 65 height 15
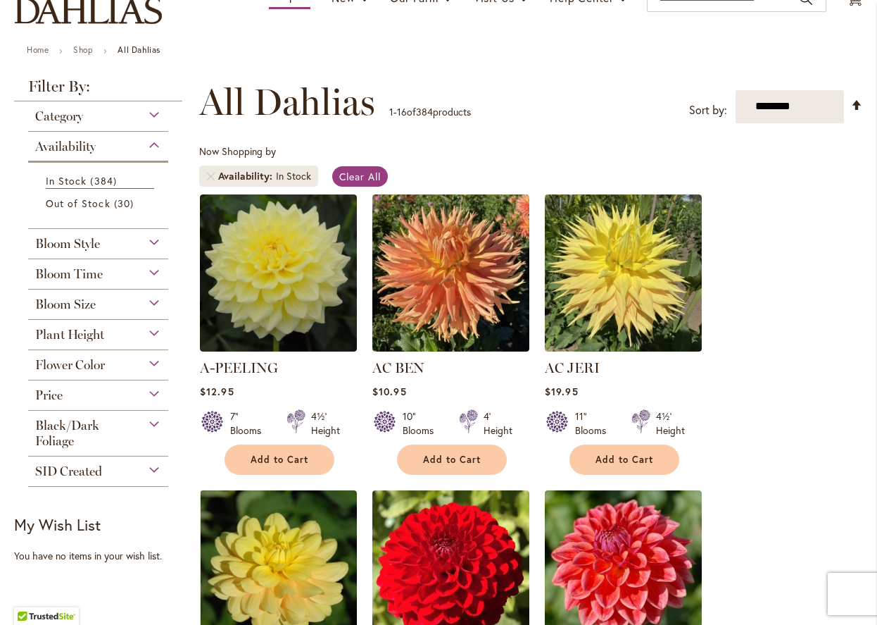
click at [96, 282] on div "Bloom Time Early (75 days) 40 items Average (90 days) 280 items Late (120 days)…" at bounding box center [98, 274] width 140 height 30
click at [82, 277] on span "Bloom Time" at bounding box center [69, 273] width 68 height 15
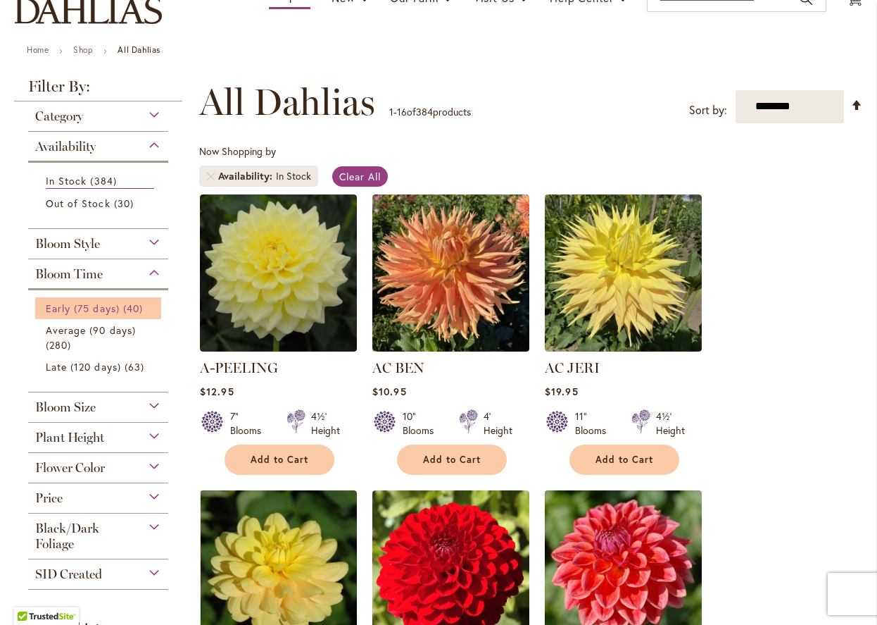
click at [99, 301] on span "Early (75 days)" at bounding box center [83, 307] width 74 height 13
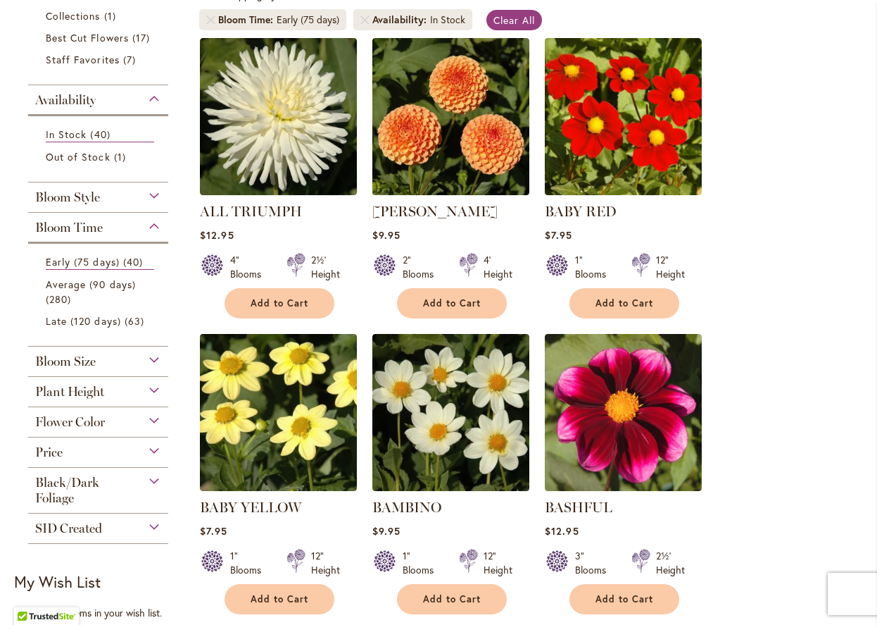
scroll to position [299, 0]
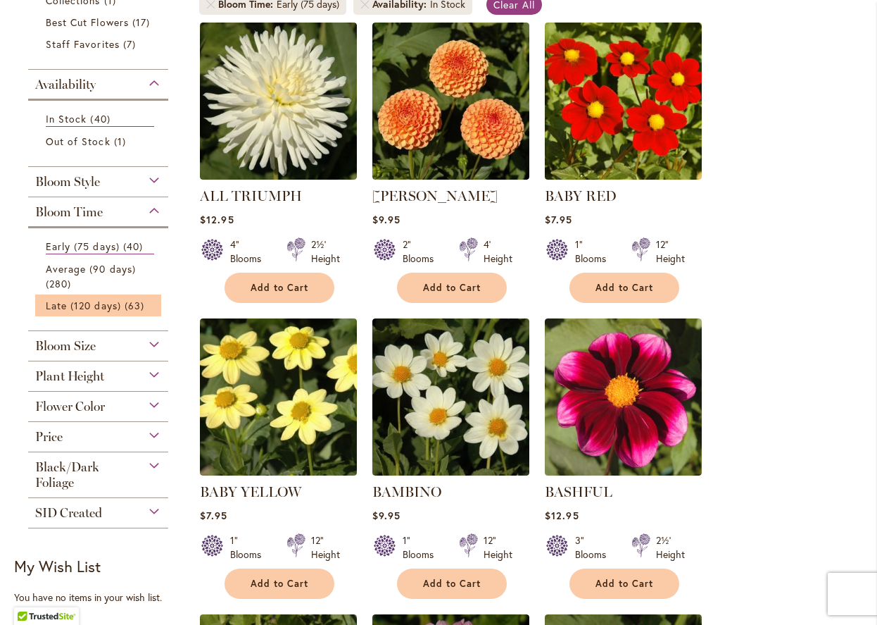
click at [94, 316] on li "Late (120 days) 63 items" at bounding box center [98, 305] width 126 height 22
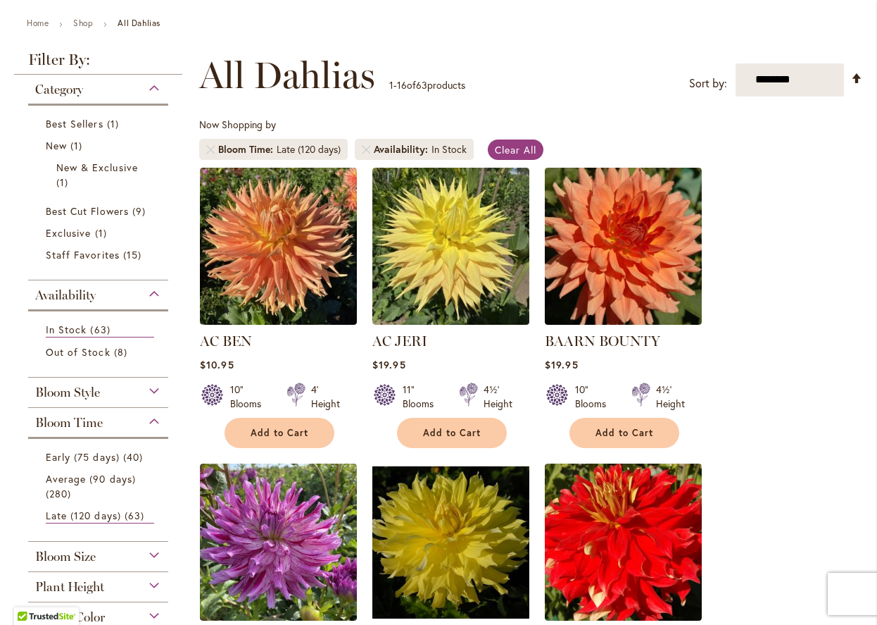
scroll to position [190, 0]
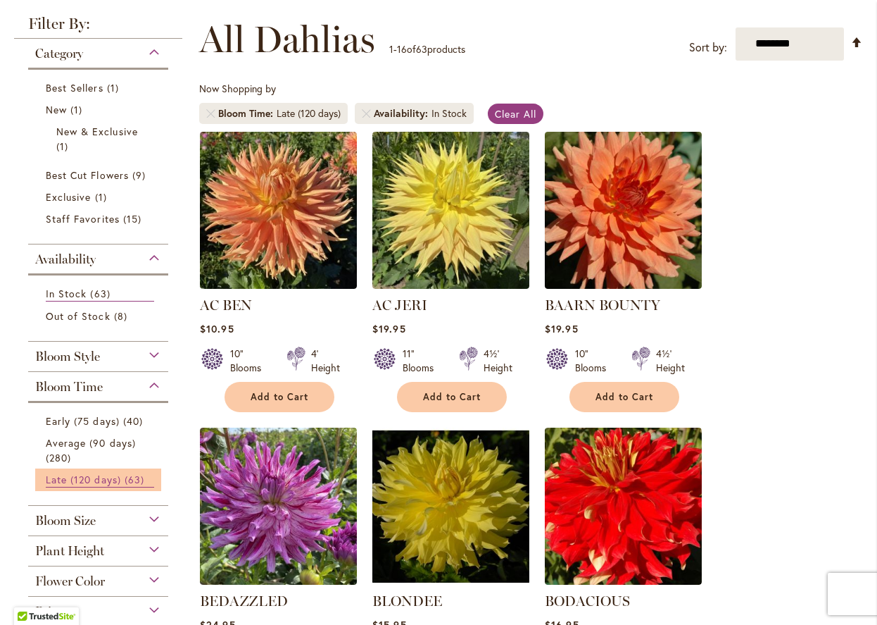
click at [98, 481] on span "Late (120 days)" at bounding box center [83, 478] width 75 height 13
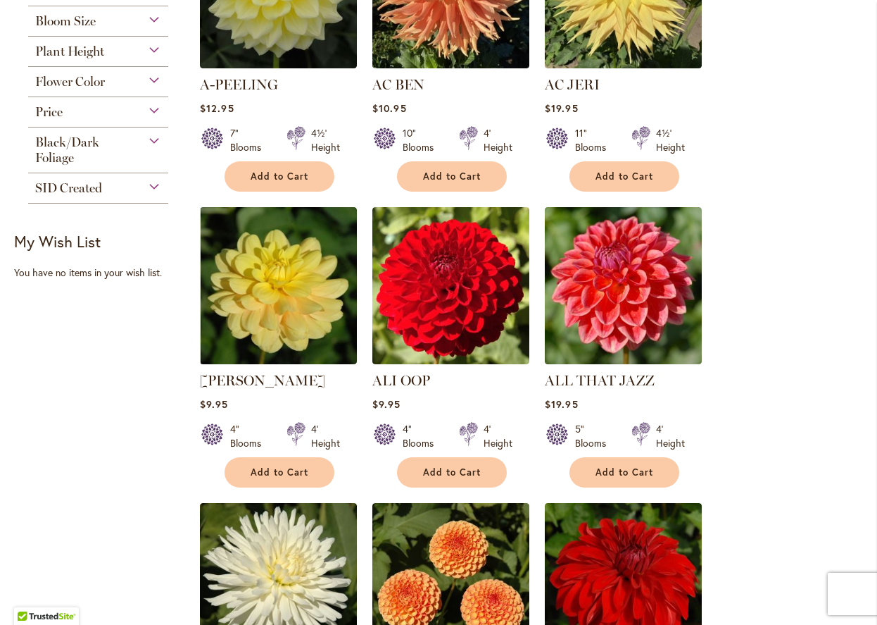
scroll to position [280, 0]
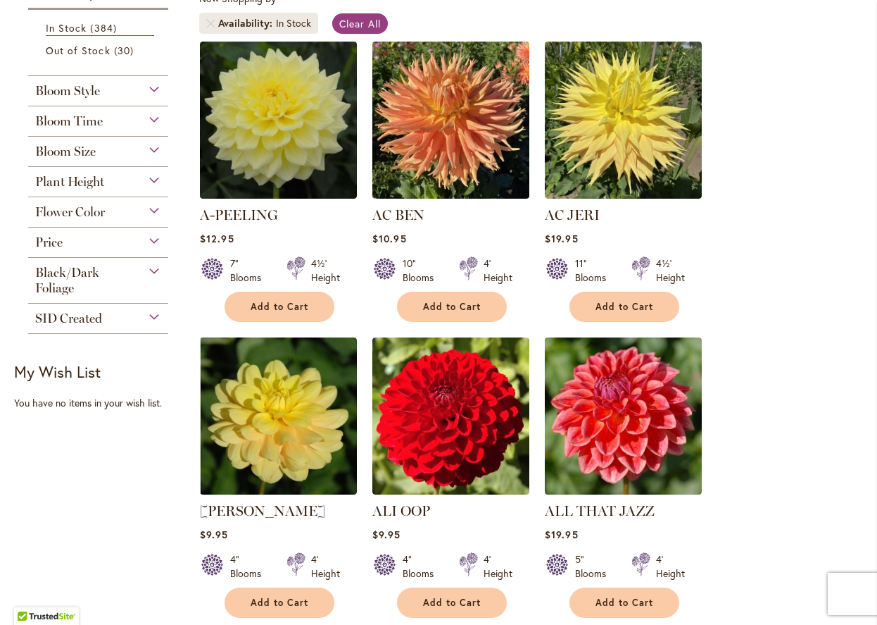
click at [94, 182] on span "Plant Height" at bounding box center [69, 181] width 69 height 15
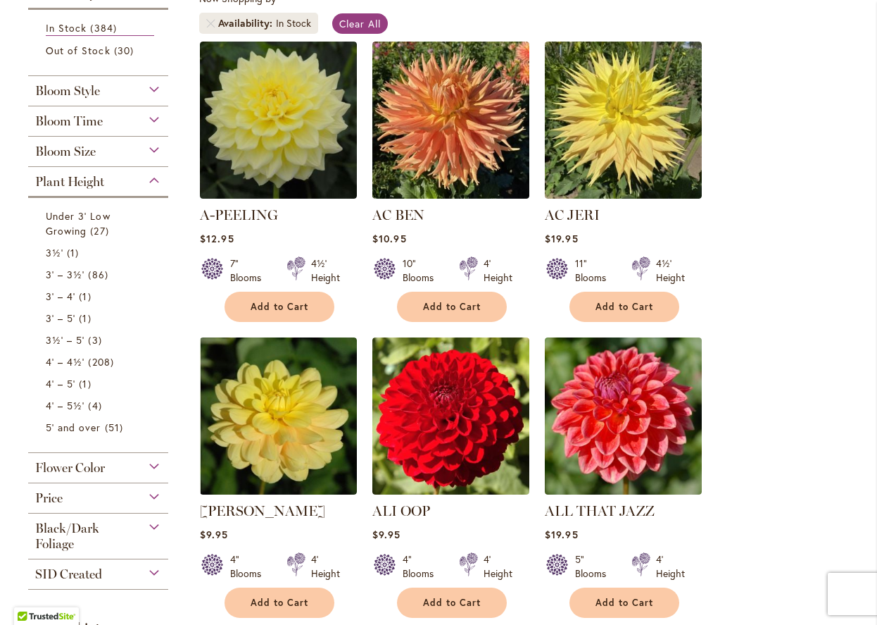
click at [94, 182] on span "Plant Height" at bounding box center [69, 181] width 69 height 15
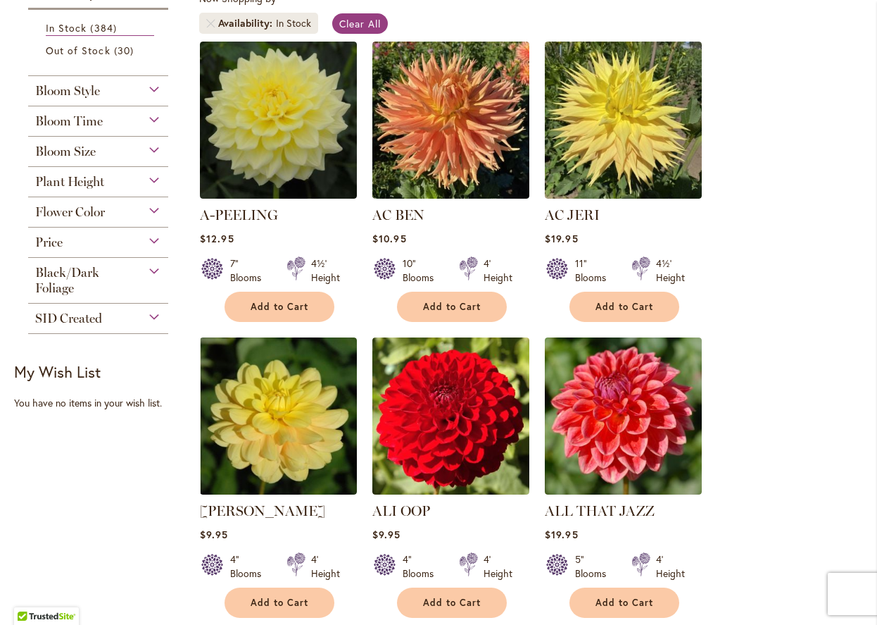
click at [92, 153] on span "Bloom Size" at bounding box center [65, 151] width 61 height 15
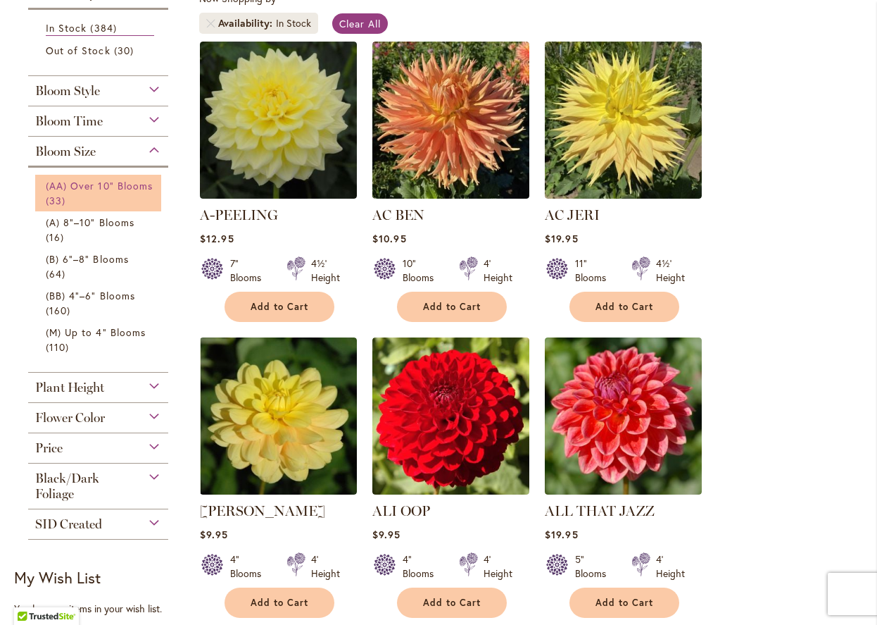
click at [134, 190] on link "(AA) Over 10" Blooms 33 items" at bounding box center [100, 193] width 108 height 30
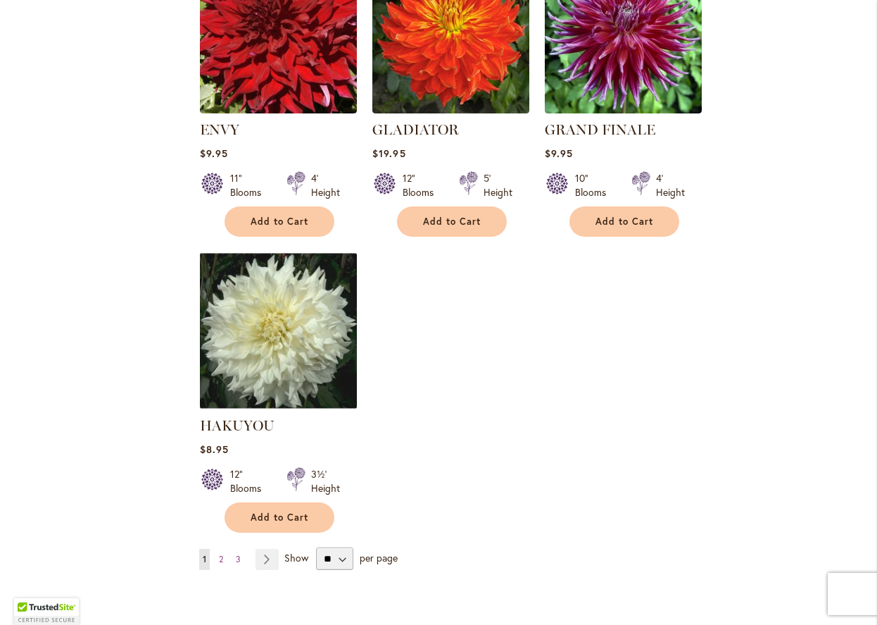
scroll to position [1571, 0]
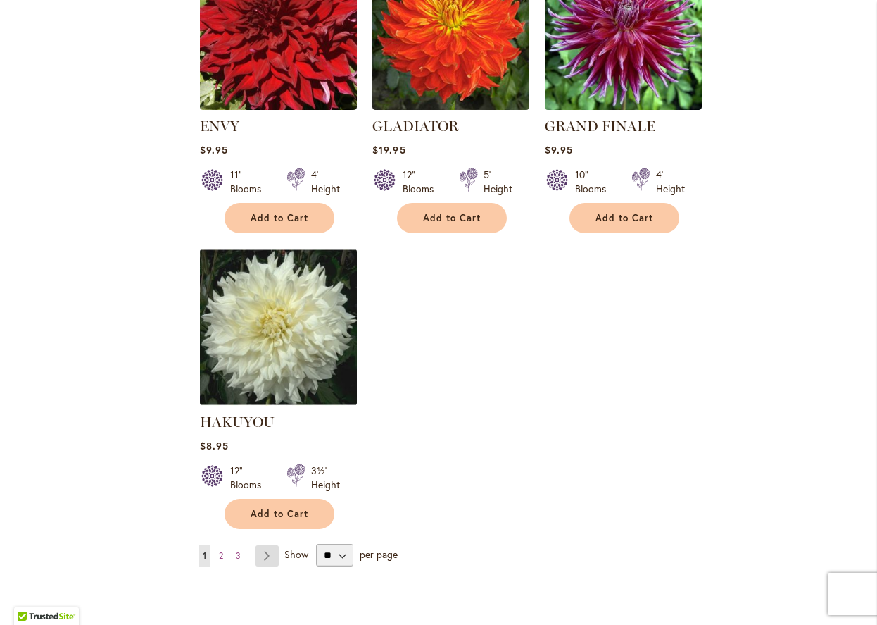
click at [266, 551] on link "Page Next" at bounding box center [267, 555] width 23 height 21
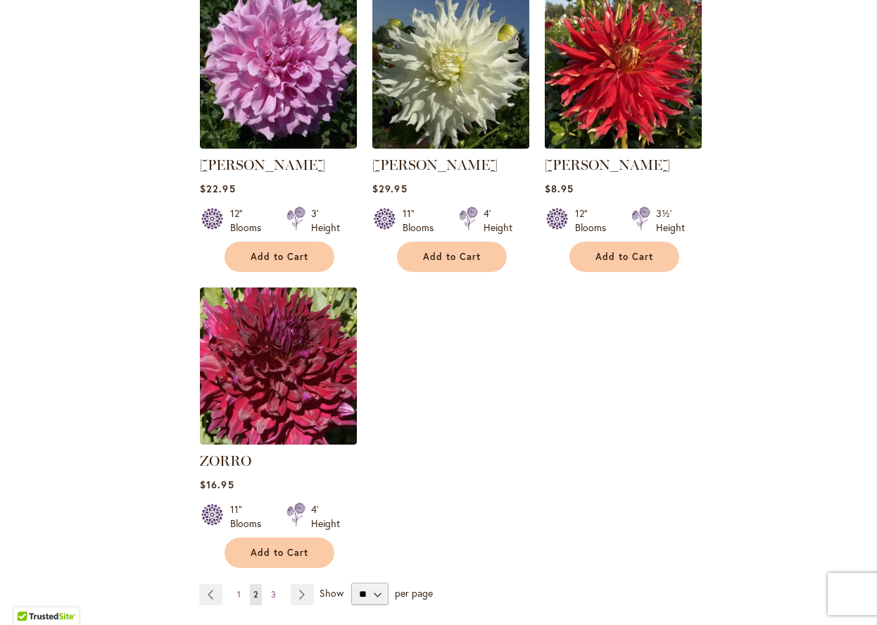
scroll to position [1817, 0]
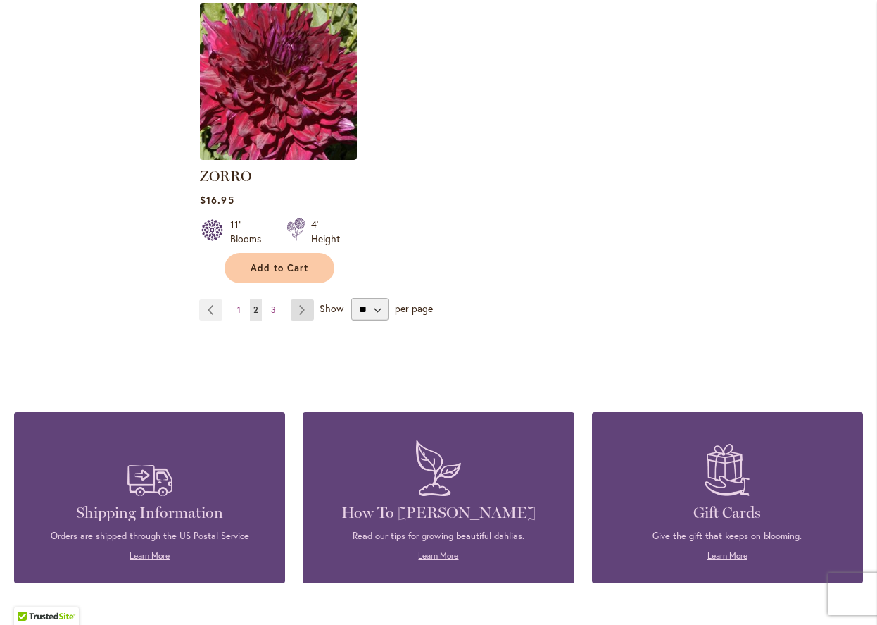
click at [302, 299] on link "Page Next" at bounding box center [302, 309] width 23 height 21
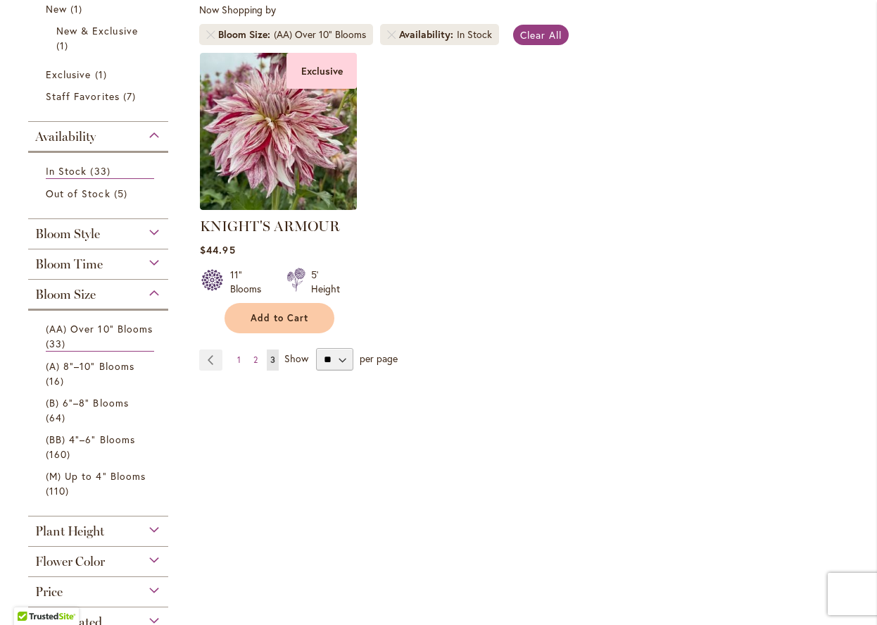
scroll to position [222, 0]
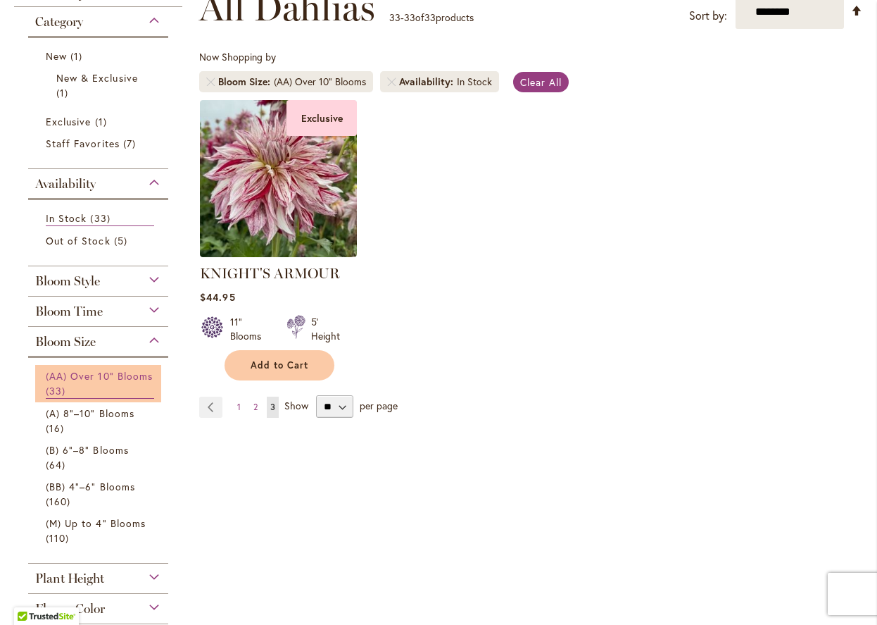
click at [98, 382] on link "(AA) Over 10" Blooms 33 items" at bounding box center [100, 383] width 108 height 30
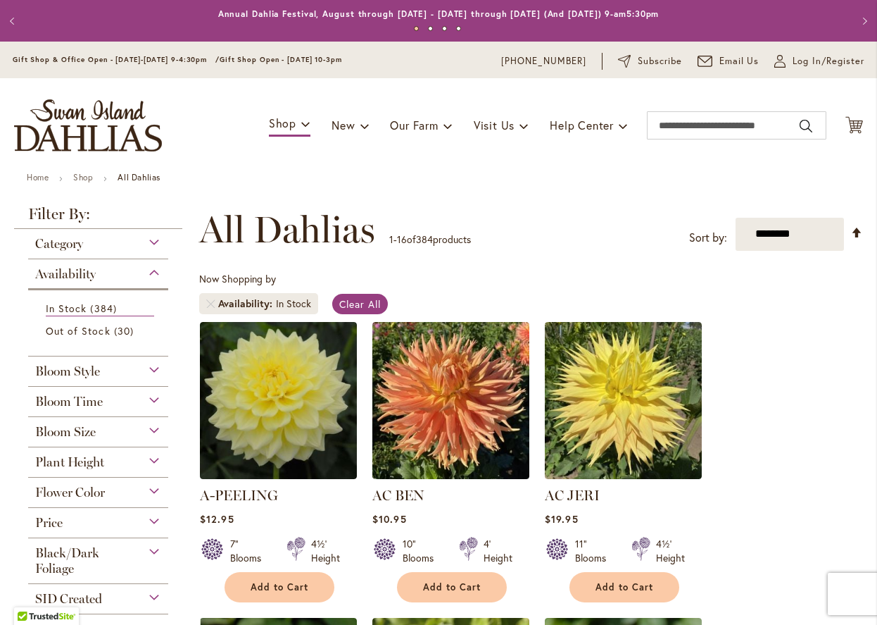
click at [120, 246] on div "Category" at bounding box center [98, 240] width 140 height 23
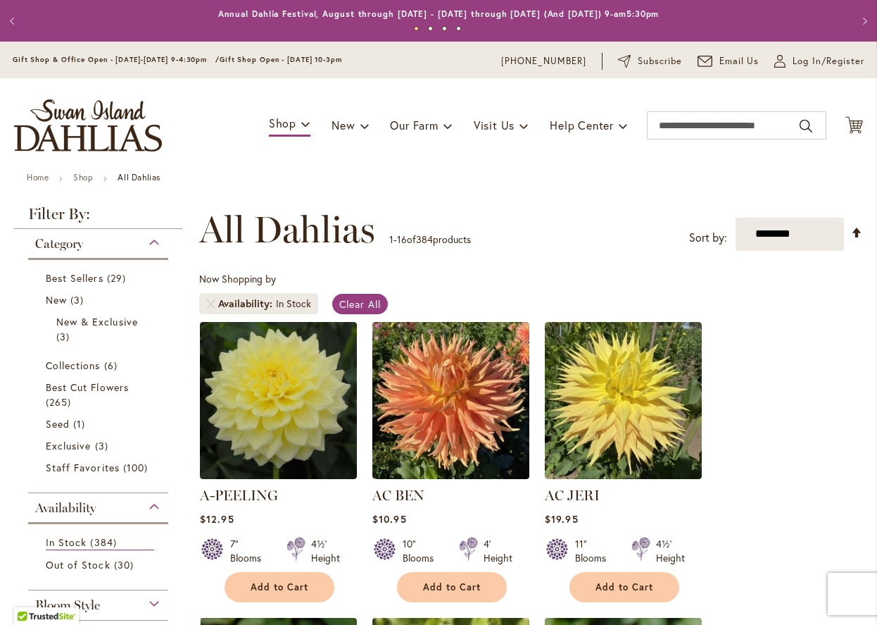
click at [120, 246] on div "Category" at bounding box center [98, 240] width 140 height 23
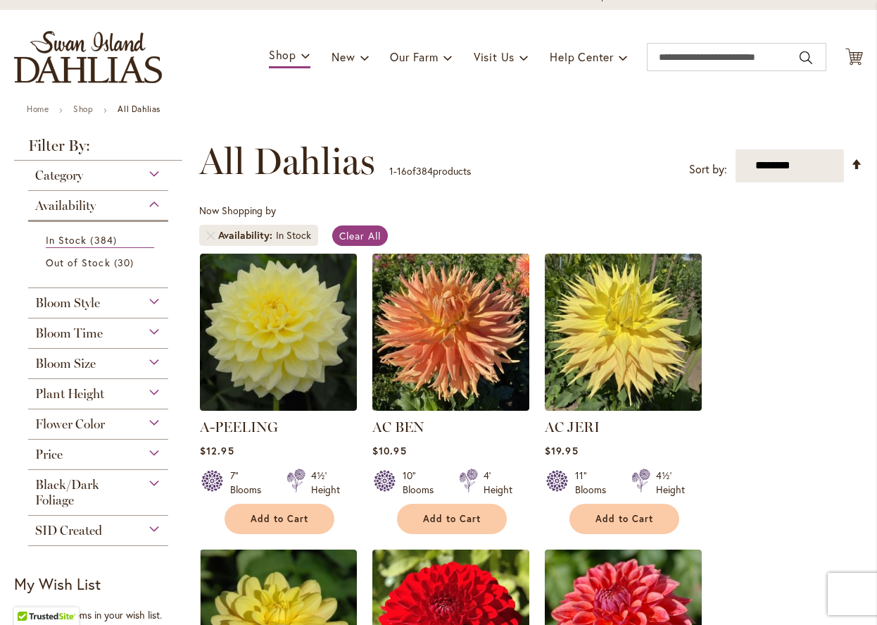
scroll to position [82, 0]
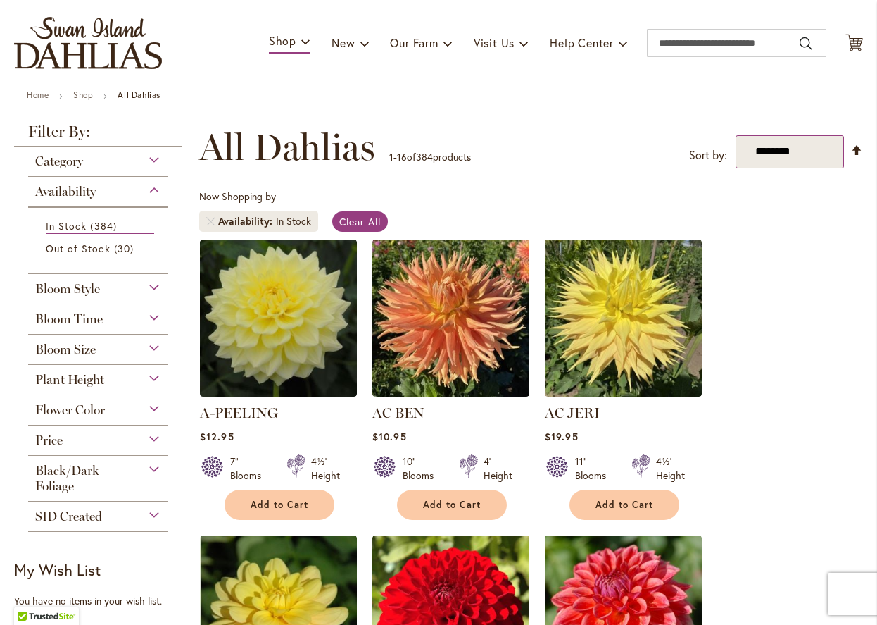
click at [773, 156] on select "**********" at bounding box center [790, 151] width 109 height 33
select select "*****"
click at [736, 135] on select "**********" at bounding box center [790, 151] width 109 height 33
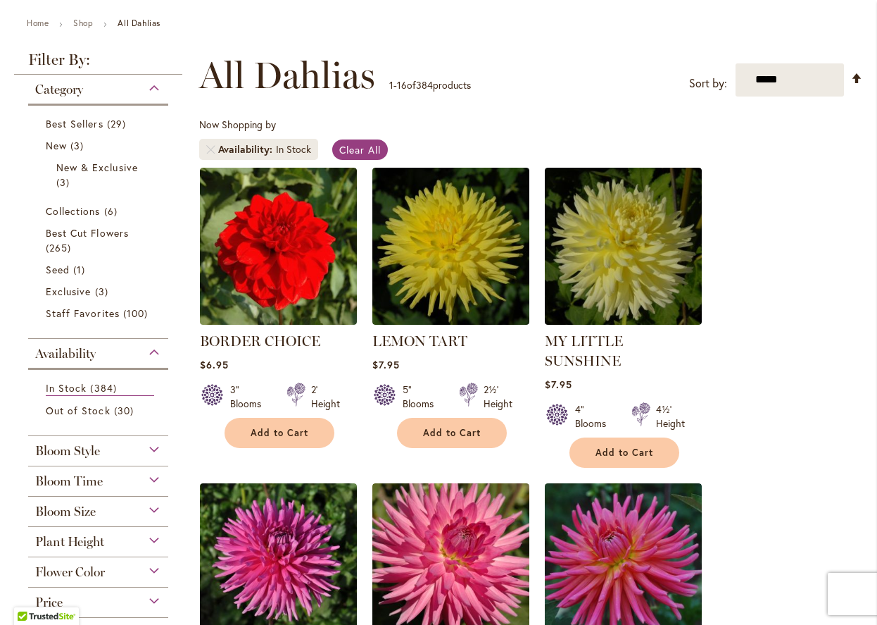
scroll to position [51, 0]
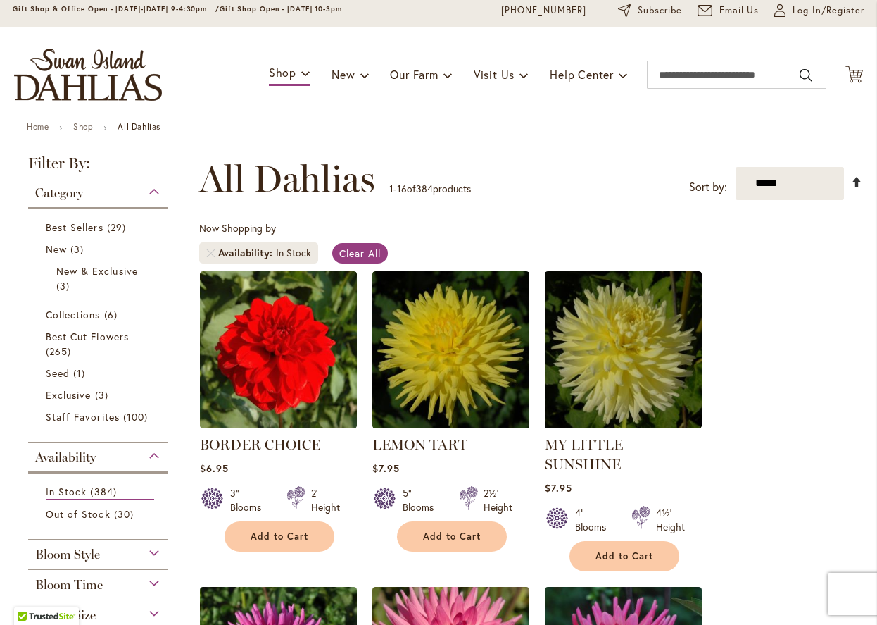
click at [858, 187] on link "Set Descending Direction" at bounding box center [857, 182] width 12 height 16
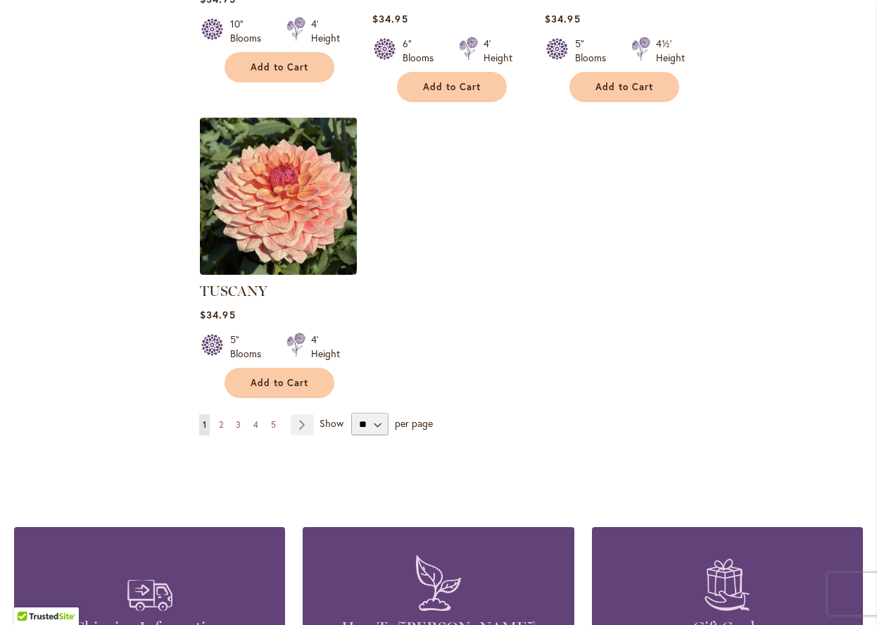
scroll to position [1822, 0]
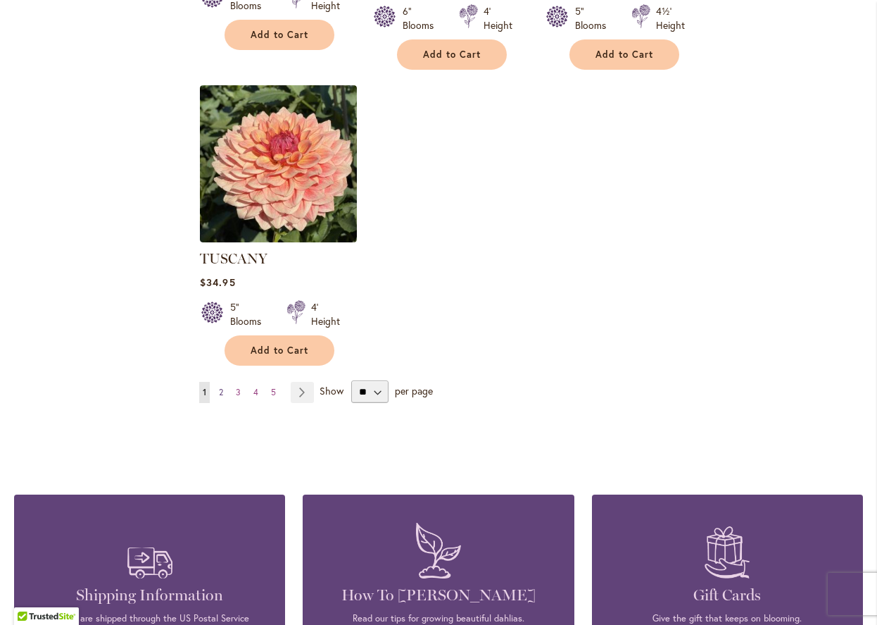
click at [221, 389] on span "2" at bounding box center [221, 392] width 4 height 11
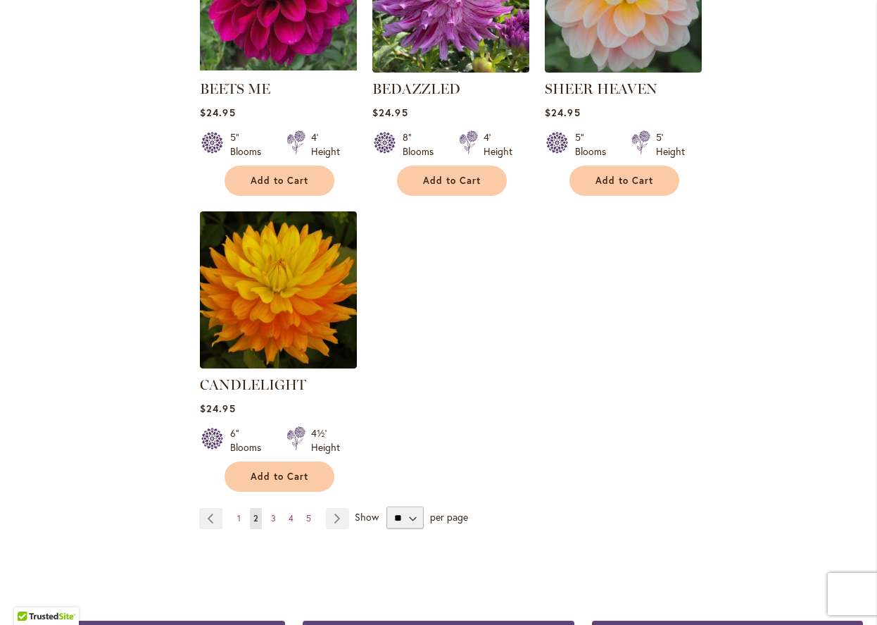
scroll to position [1605, 0]
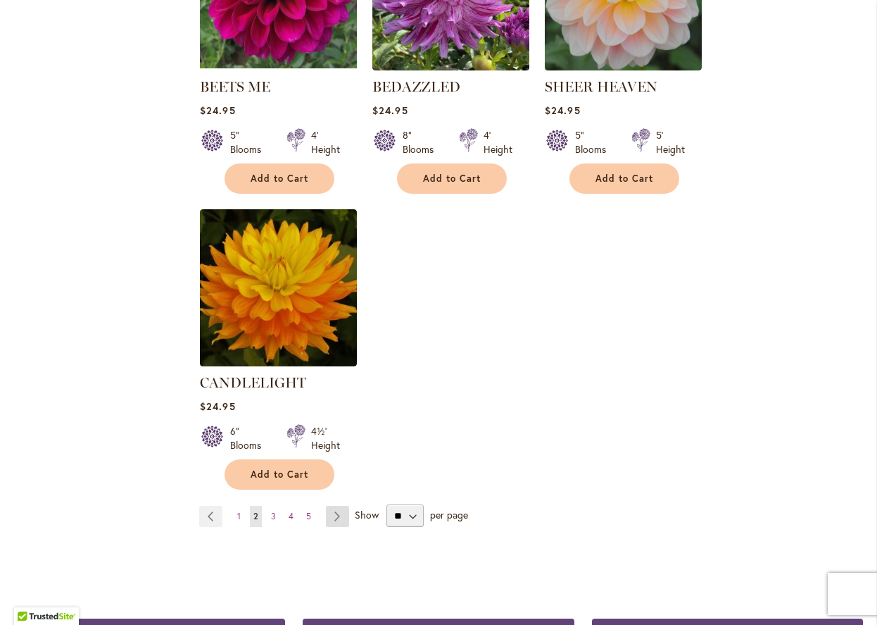
click at [335, 512] on link "Page Next" at bounding box center [337, 516] width 23 height 21
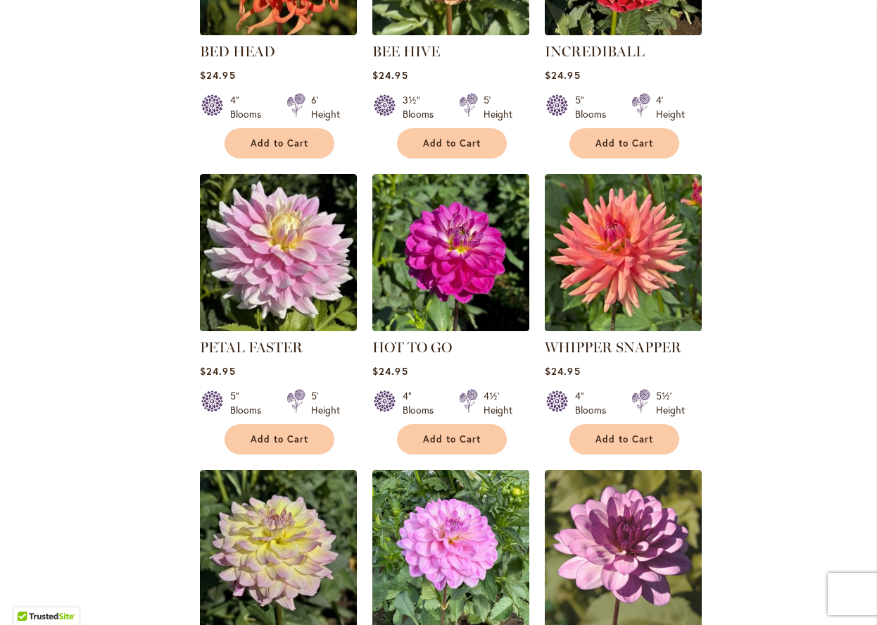
scroll to position [1260, 0]
